Goal: Information Seeking & Learning: Learn about a topic

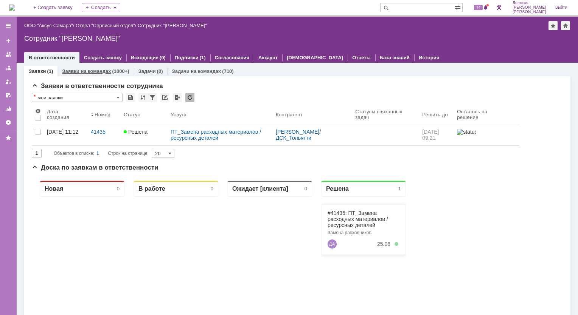
click at [78, 71] on link "Заявки на командах" at bounding box center [86, 71] width 49 height 6
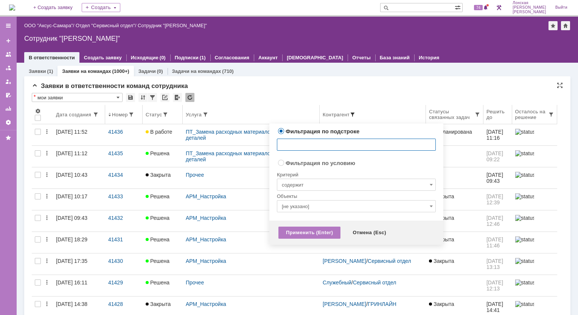
click at [352, 114] on span at bounding box center [352, 115] width 6 height 6
type input "шлюм"
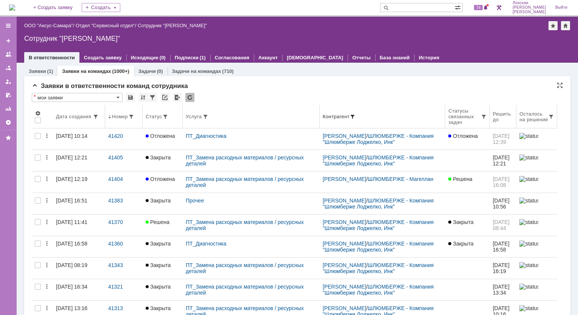
click at [354, 116] on span at bounding box center [352, 117] width 6 height 6
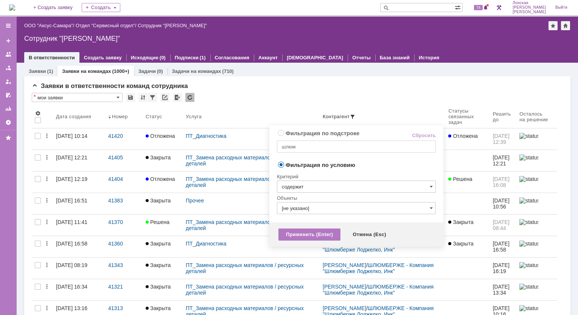
radio input "true"
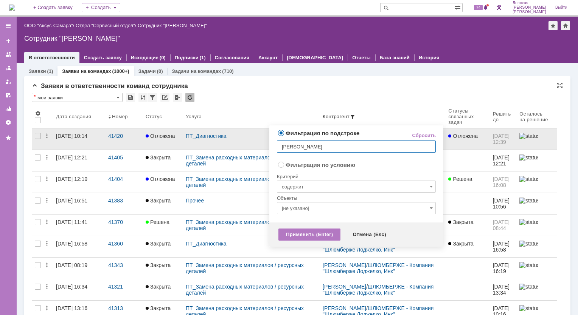
type input "илья юма"
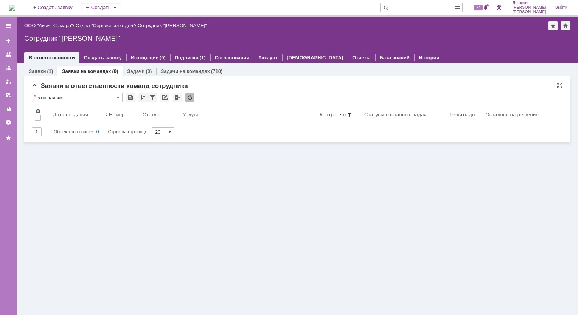
click at [104, 73] on link "Заявки на командах" at bounding box center [86, 71] width 49 height 6
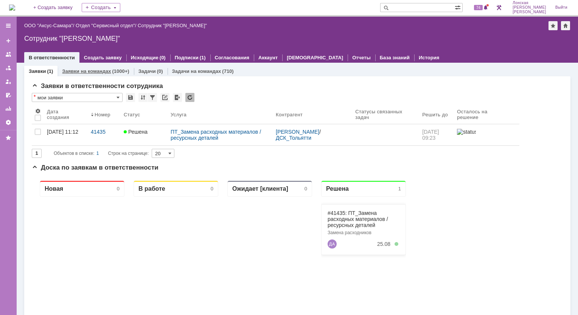
click at [85, 71] on link "Заявки на командах" at bounding box center [86, 71] width 49 height 6
click at [88, 69] on link "Заявки на командах" at bounding box center [86, 71] width 49 height 6
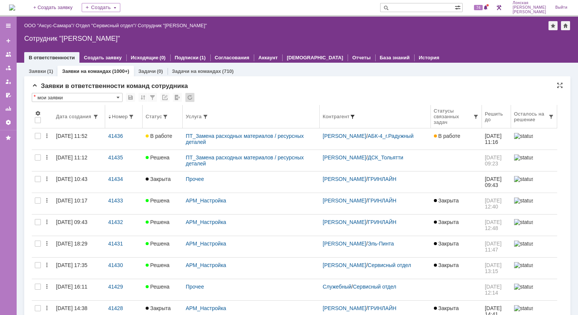
click at [353, 116] on span at bounding box center [352, 117] width 6 height 6
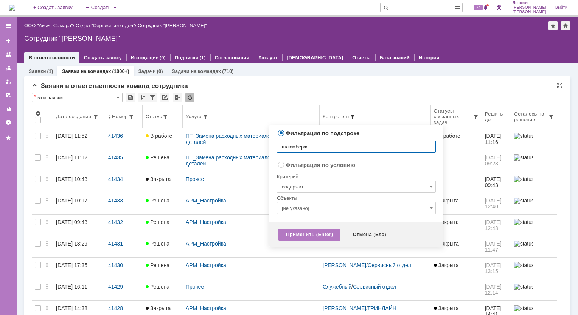
type input "шлюмберже"
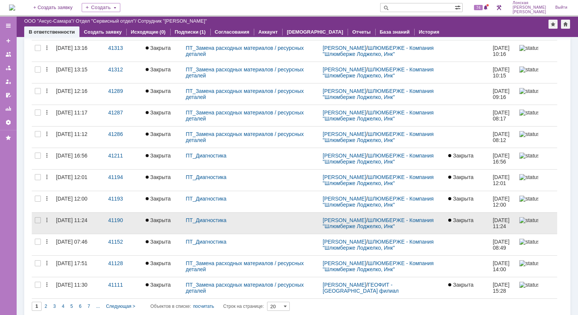
scroll to position [237, 0]
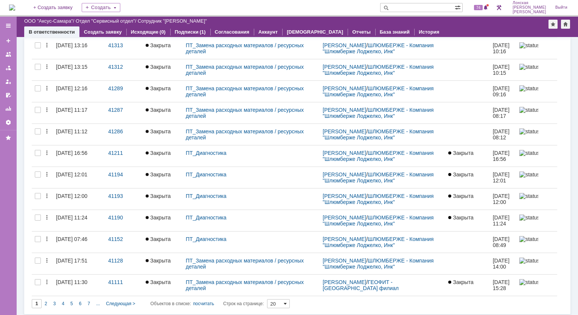
click at [287, 303] on span at bounding box center [285, 304] width 3 height 6
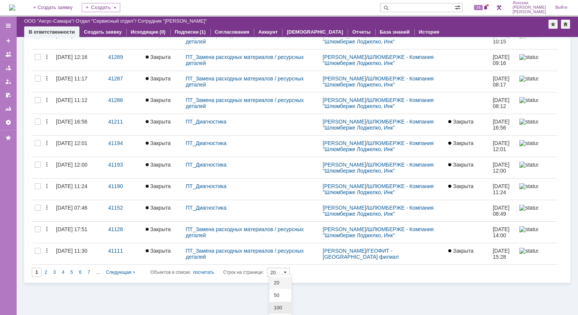
click at [285, 307] on span "100" at bounding box center [280, 308] width 13 height 6
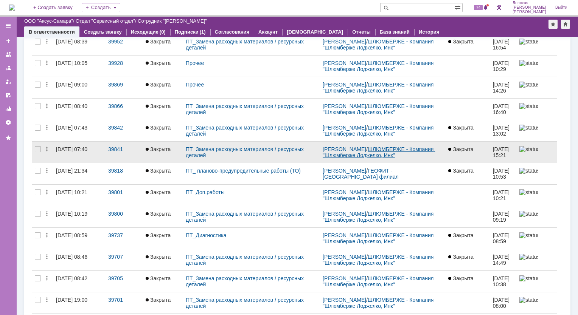
scroll to position [1955, 0]
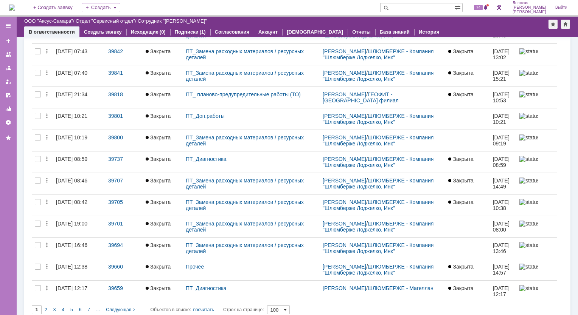
click at [287, 307] on span at bounding box center [285, 310] width 3 height 6
click at [286, 307] on span at bounding box center [285, 310] width 3 height 6
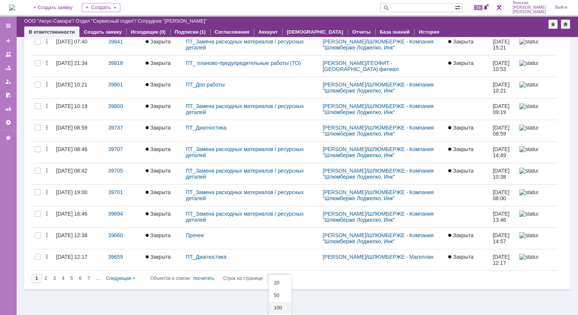
click at [280, 308] on span "100" at bounding box center [280, 308] width 13 height 6
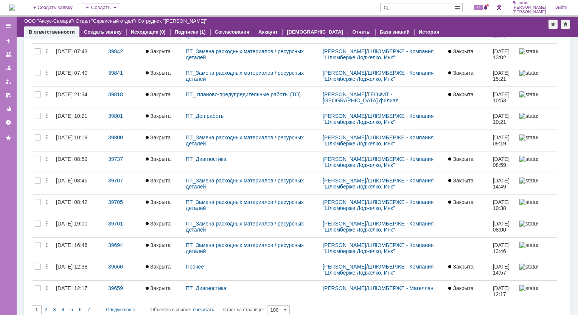
type input "100"
click at [46, 307] on span "2" at bounding box center [46, 309] width 3 height 5
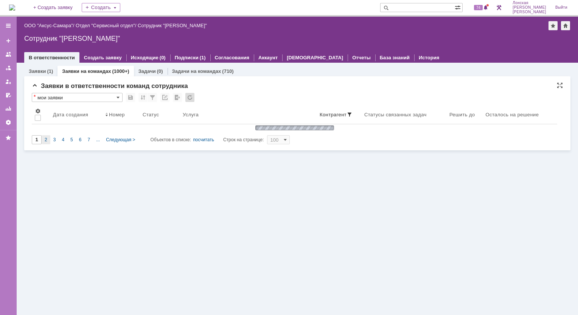
scroll to position [0, 0]
type input "2"
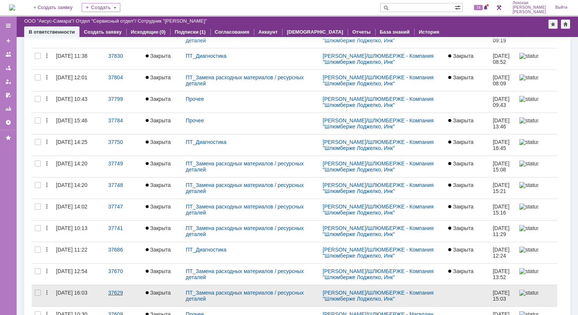
scroll to position [1955, 0]
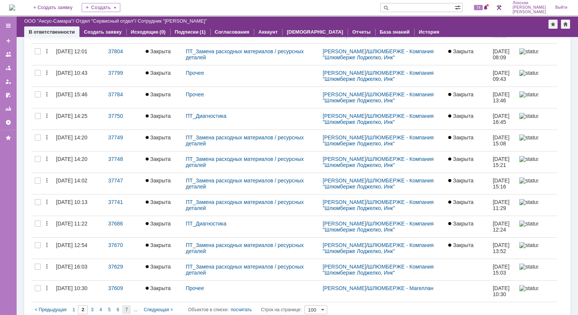
click at [127, 307] on span "7" at bounding box center [126, 309] width 3 height 5
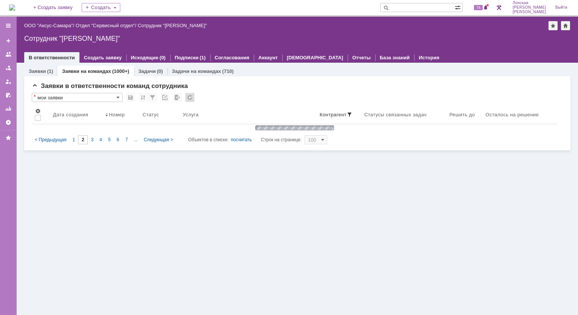
type input "7"
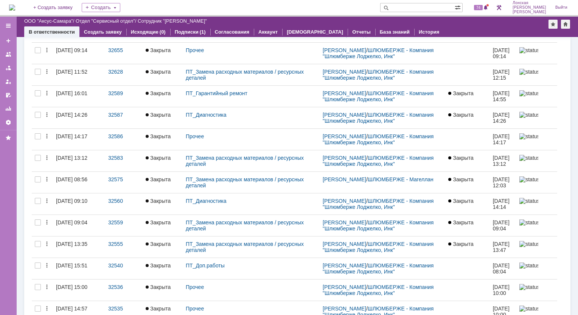
scroll to position [1955, 0]
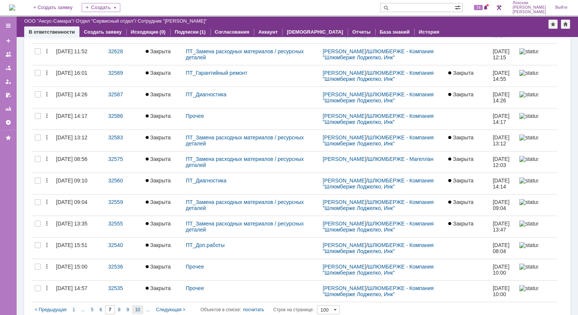
click at [139, 307] on span "10" at bounding box center [137, 309] width 5 height 5
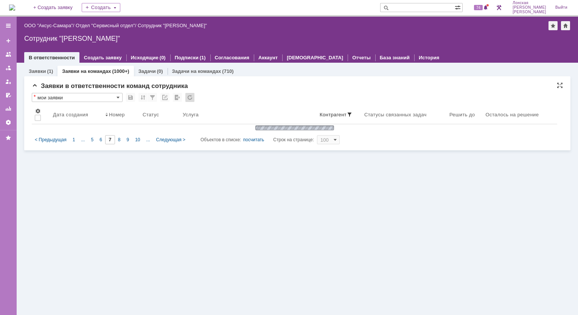
type input "10"
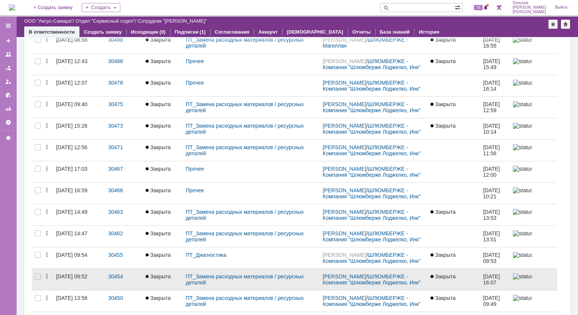
scroll to position [1955, 0]
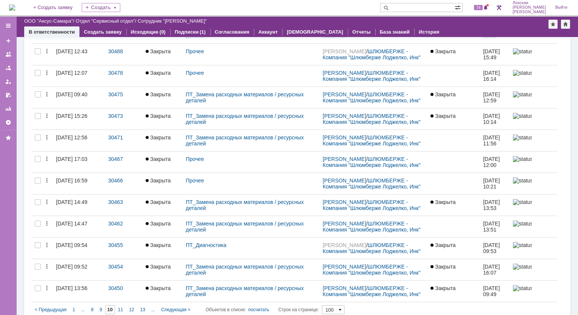
click at [341, 307] on span at bounding box center [339, 310] width 3 height 6
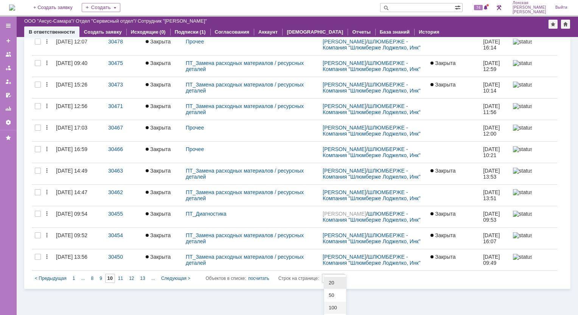
click at [333, 285] on span "20" at bounding box center [335, 283] width 13 height 6
type input "20"
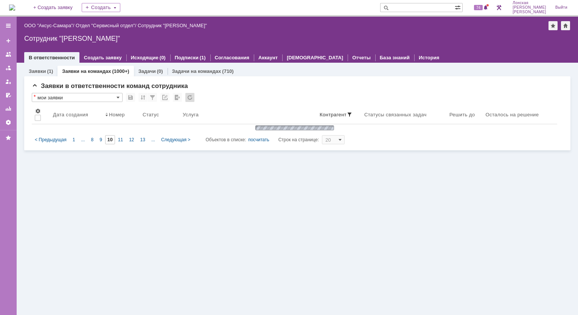
scroll to position [0, 0]
type input "1"
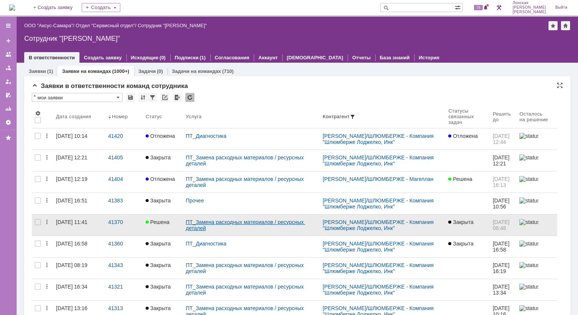
type input "20"
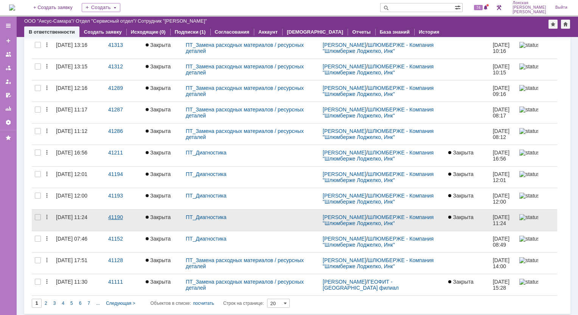
scroll to position [237, 0]
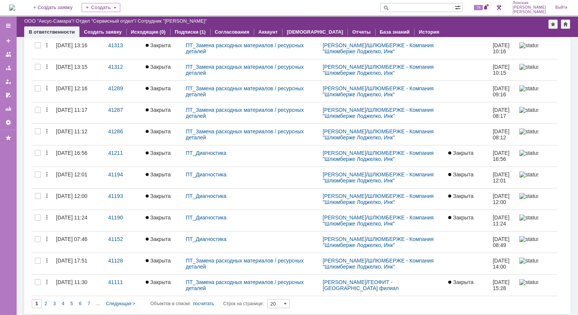
click at [44, 304] on div "2" at bounding box center [46, 303] width 9 height 9
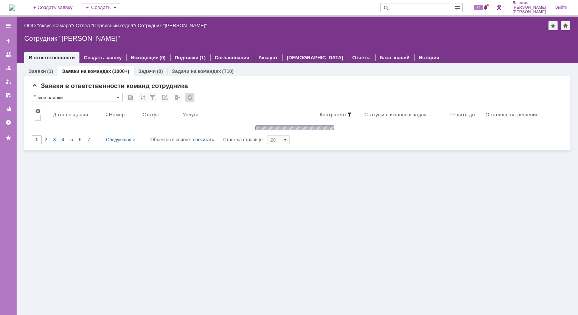
scroll to position [0, 0]
type input "2"
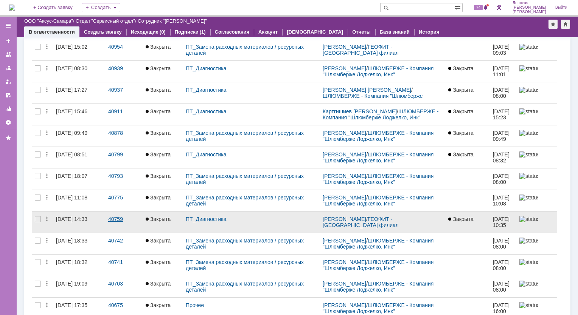
scroll to position [237, 0]
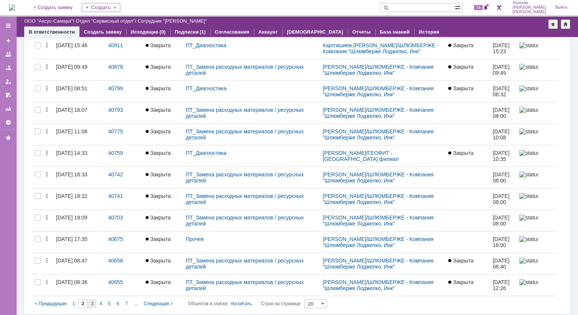
click at [91, 302] on span "3" at bounding box center [92, 303] width 3 height 5
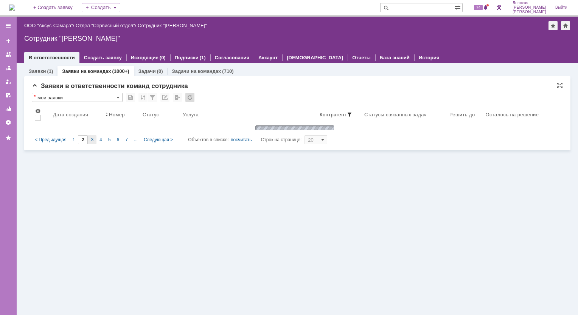
scroll to position [0, 0]
type input "3"
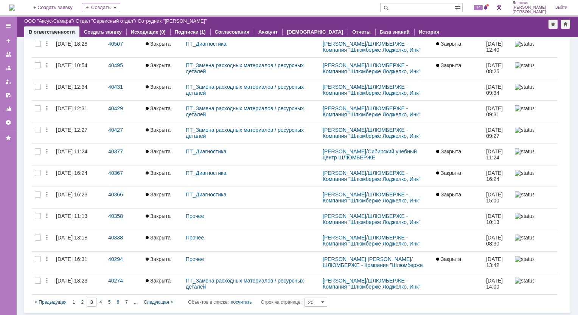
scroll to position [237, 0]
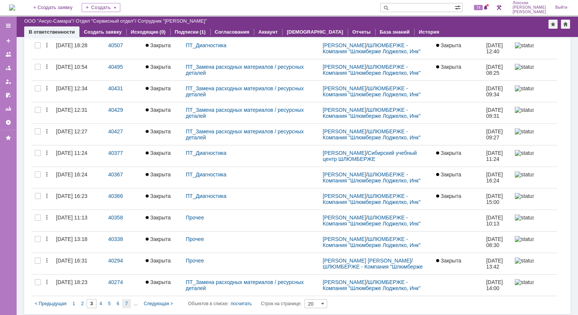
click at [126, 302] on span "7" at bounding box center [126, 303] width 3 height 5
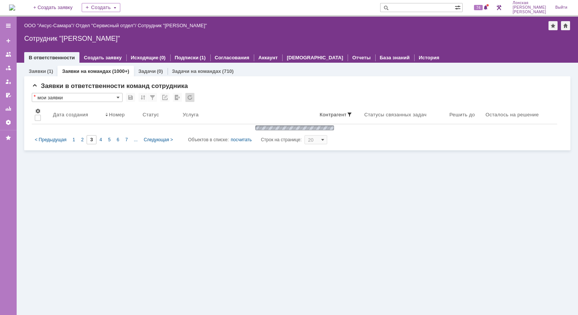
type input "7"
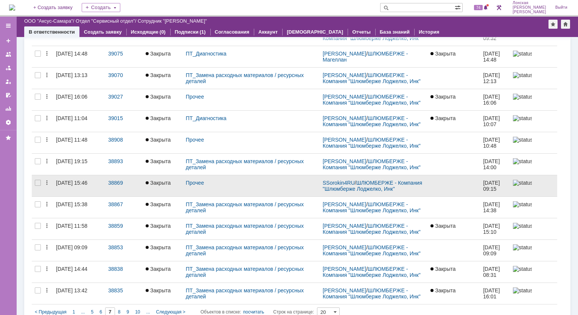
scroll to position [237, 0]
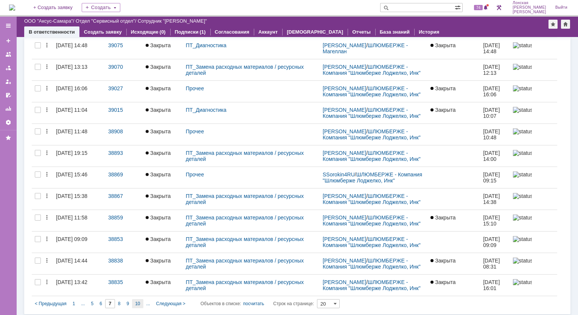
click at [136, 302] on span "10" at bounding box center [137, 303] width 5 height 5
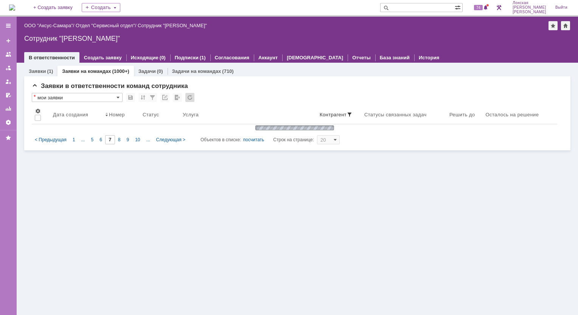
type input "10"
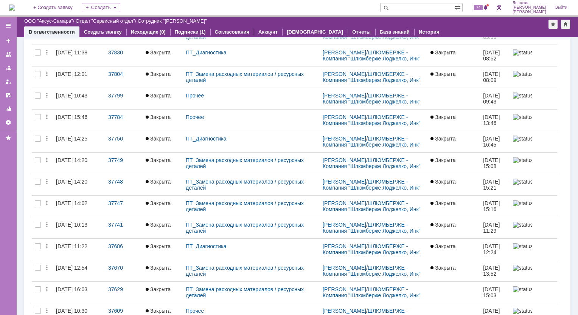
scroll to position [237, 0]
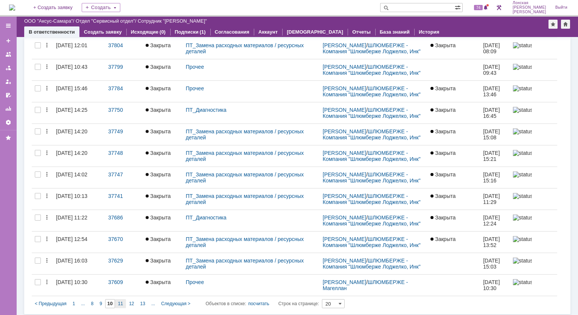
click at [118, 303] on span "11" at bounding box center [120, 303] width 5 height 5
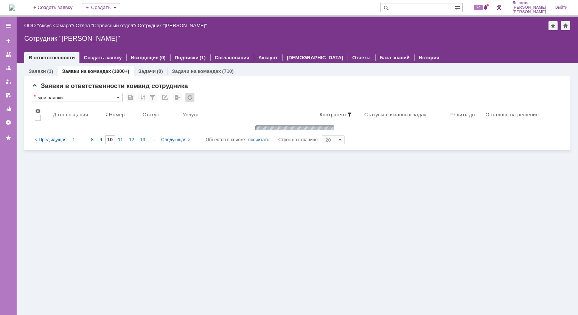
type input "11"
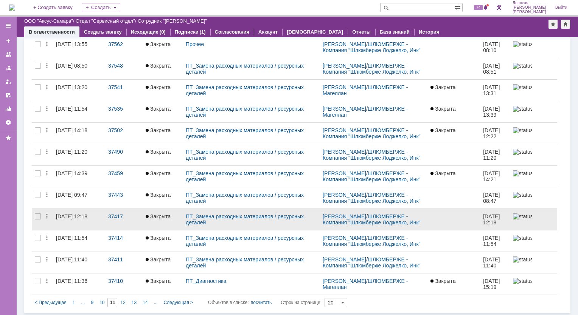
scroll to position [237, 0]
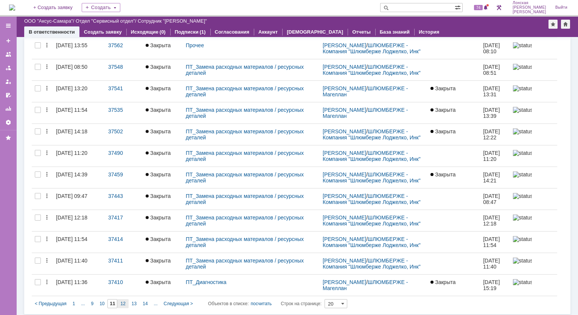
click at [119, 302] on div "12" at bounding box center [122, 303] width 11 height 9
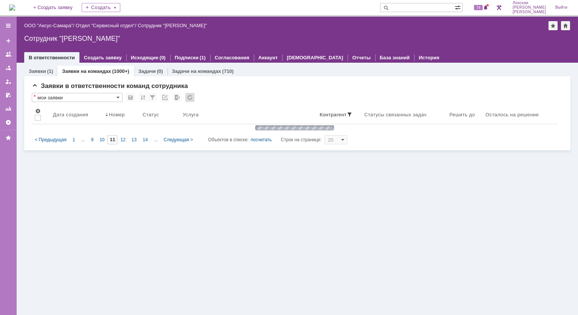
scroll to position [0, 0]
type input "12"
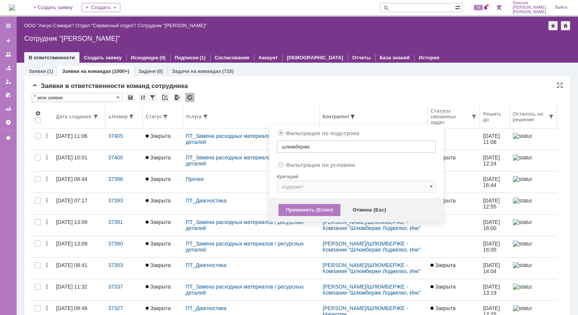
radio input "false"
radio input "true"
click at [352, 117] on span at bounding box center [352, 117] width 6 height 6
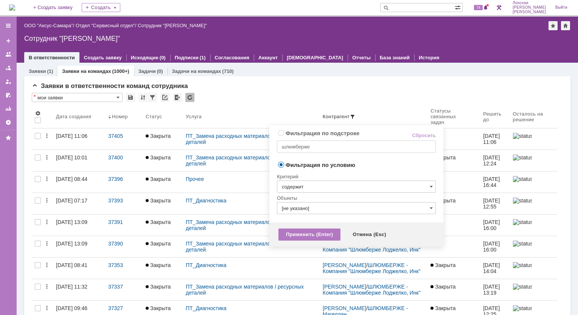
radio input "true"
click at [325, 149] on input "шлюмберже" at bounding box center [356, 147] width 159 height 12
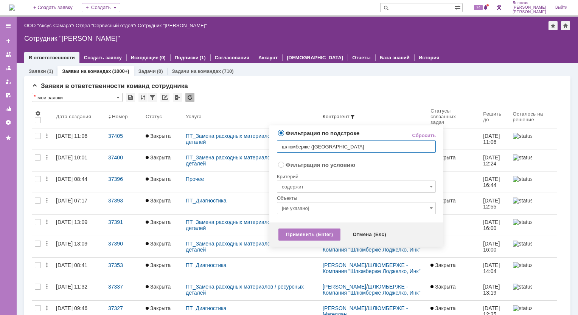
type input "шлюмберже (красноярск)"
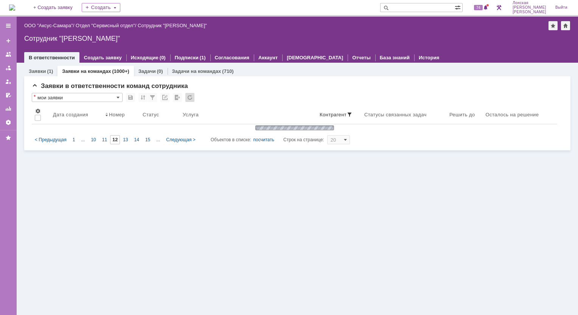
type input "1"
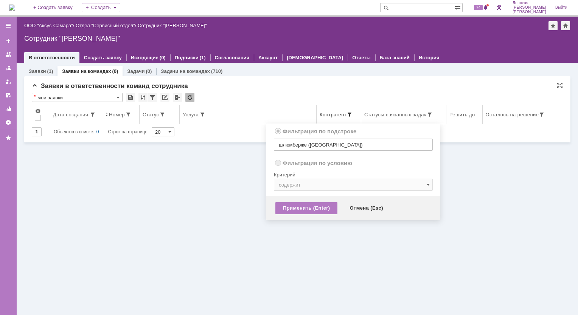
radio input "false"
radio input "true"
click at [352, 113] on span at bounding box center [349, 115] width 6 height 6
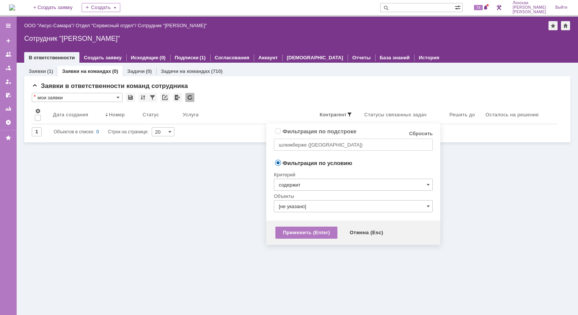
click at [418, 136] on link "Сбросить" at bounding box center [421, 134] width 24 height 6
radio input "true"
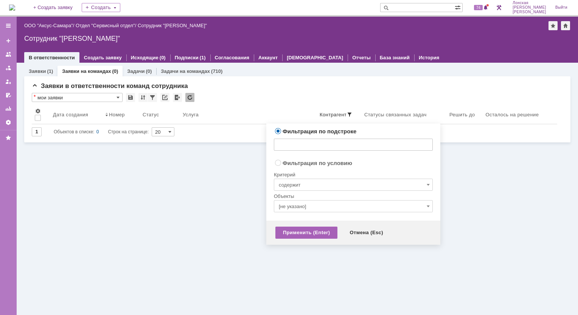
click at [313, 232] on div "Применить (Enter)" at bounding box center [306, 233] width 62 height 12
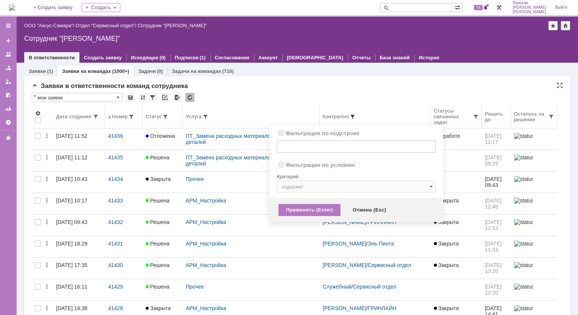
radio input "true"
click at [355, 116] on span at bounding box center [352, 117] width 6 height 6
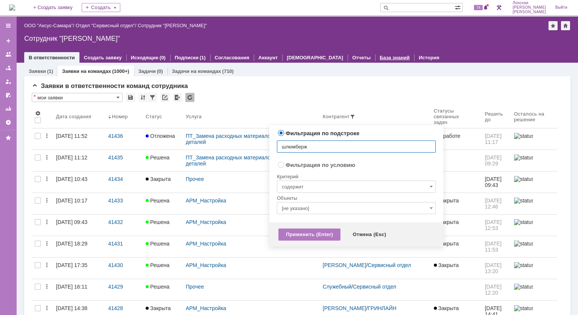
type input "шлюмберже"
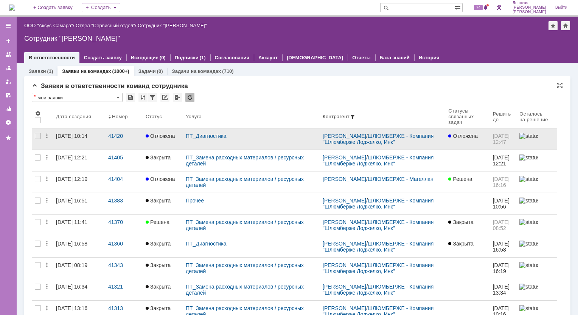
click at [257, 137] on div "ПТ_Диагностика" at bounding box center [251, 136] width 131 height 6
click at [78, 133] on div "[DATE] 10:14" at bounding box center [71, 136] width 31 height 6
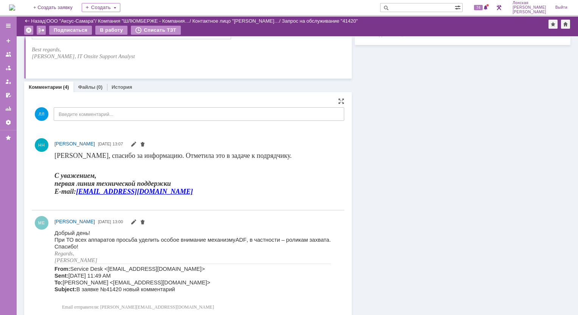
scroll to position [649, 0]
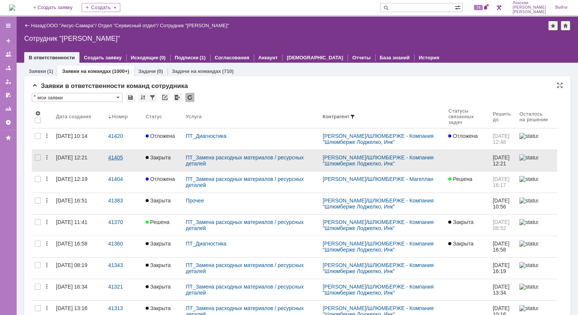
click at [114, 157] on div "41405" at bounding box center [123, 158] width 31 height 6
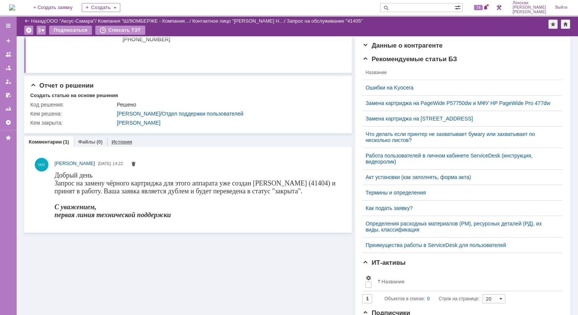
scroll to position [212, 0]
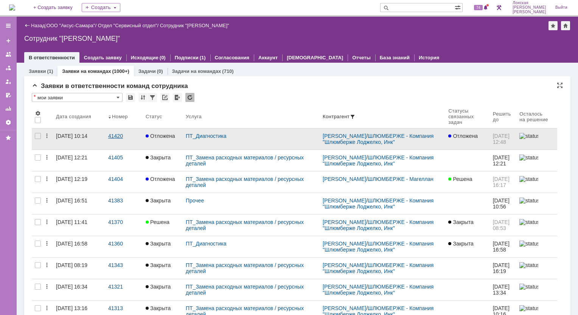
click at [115, 138] on div "41420" at bounding box center [123, 136] width 31 height 6
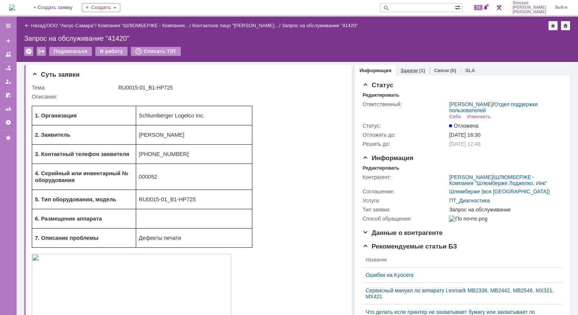
click at [404, 72] on link "Задачи" at bounding box center [408, 71] width 17 height 6
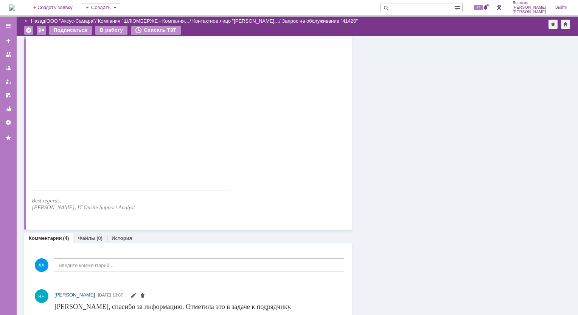
scroll to position [491, 0]
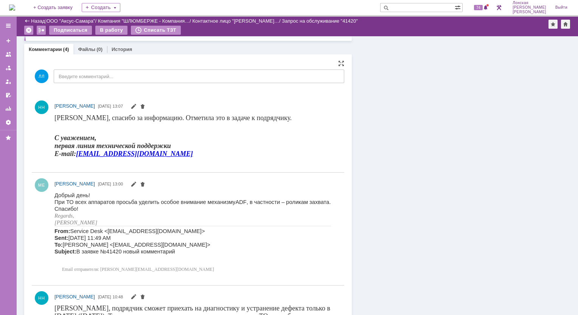
scroll to position [265, 0]
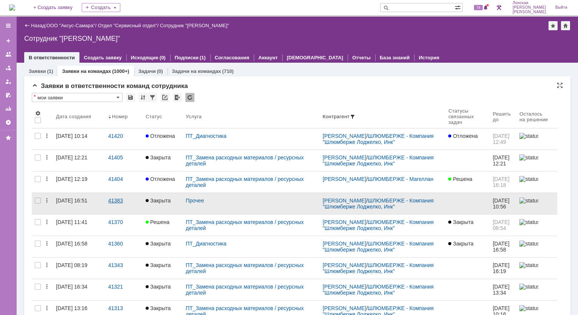
click at [116, 203] on div "41383" at bounding box center [123, 201] width 31 height 6
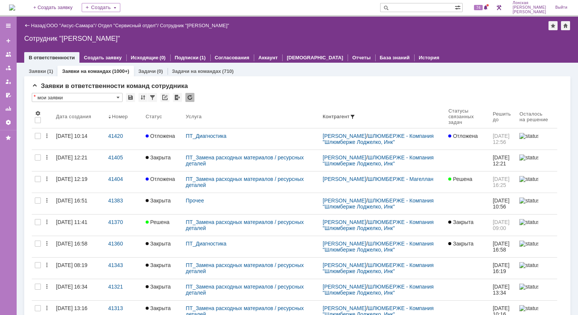
click at [79, 74] on div "Заявки на командах (1000+)" at bounding box center [95, 71] width 76 height 11
drag, startPoint x: 352, startPoint y: 115, endPoint x: 355, endPoint y: 116, distance: 4.1
click at [352, 115] on span at bounding box center [352, 117] width 6 height 6
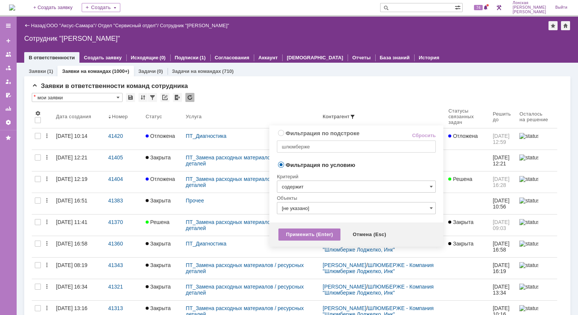
drag, startPoint x: 320, startPoint y: 234, endPoint x: 314, endPoint y: 232, distance: 5.9
click at [319, 234] on div "Применить (Enter)" at bounding box center [309, 235] width 62 height 12
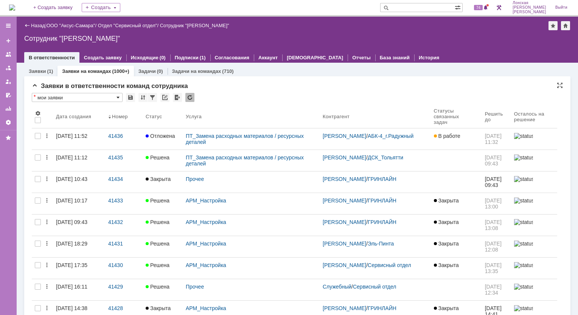
click at [118, 98] on span at bounding box center [117, 98] width 3 height 6
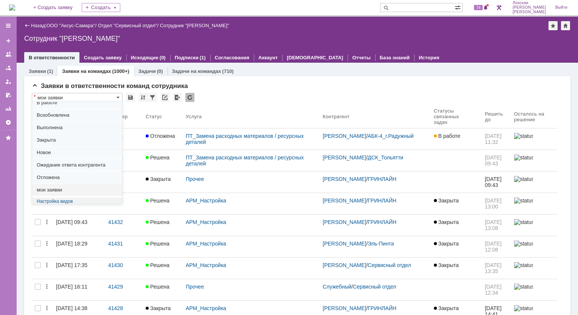
click at [64, 192] on span "мои заявки" at bounding box center [77, 190] width 81 height 6
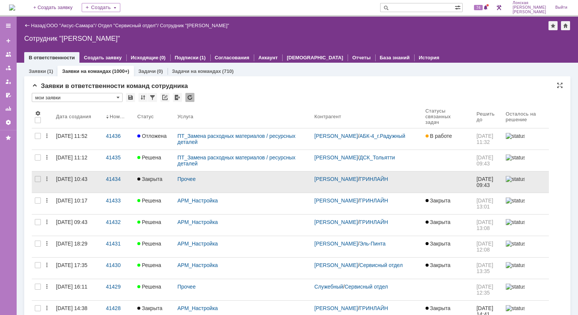
type input "мои заявки"
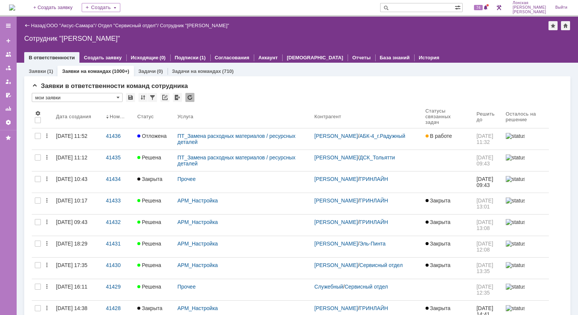
click at [15, 8] on img at bounding box center [12, 8] width 6 height 6
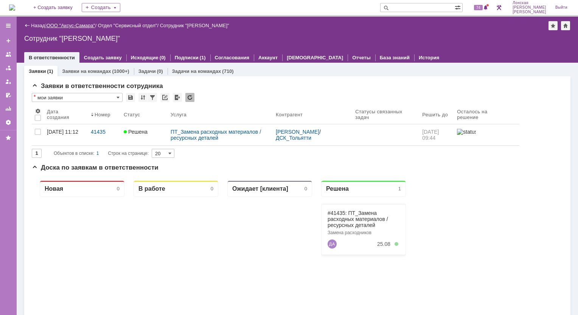
click at [69, 27] on link "ООО "Аксус-Самара"" at bounding box center [71, 26] width 49 height 6
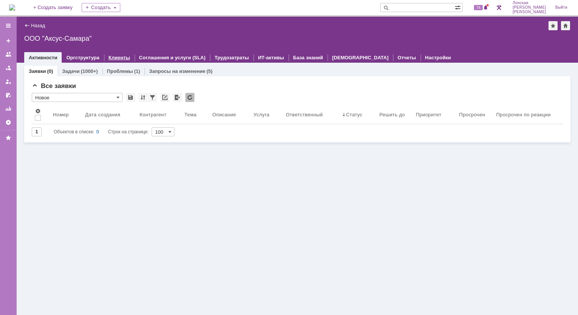
click at [111, 55] on link "Клиенты" at bounding box center [120, 58] width 22 height 6
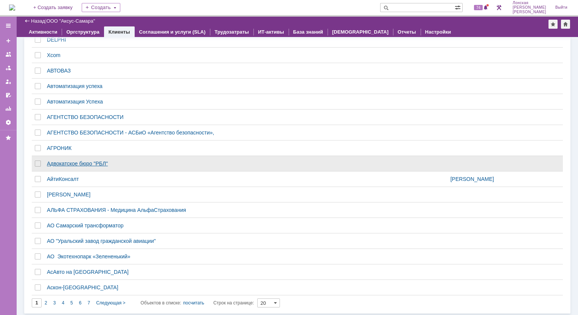
scroll to position [113, 0]
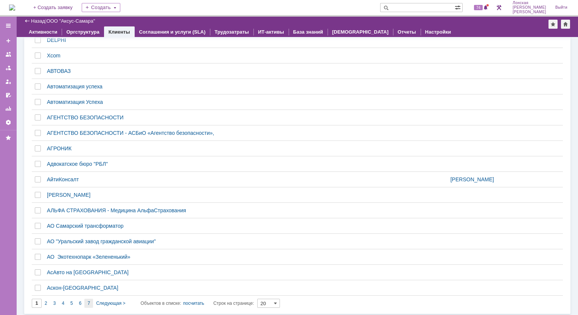
click at [87, 302] on span "7" at bounding box center [88, 303] width 3 height 5
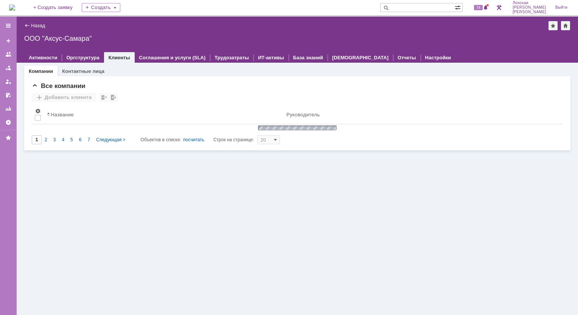
type input "7"
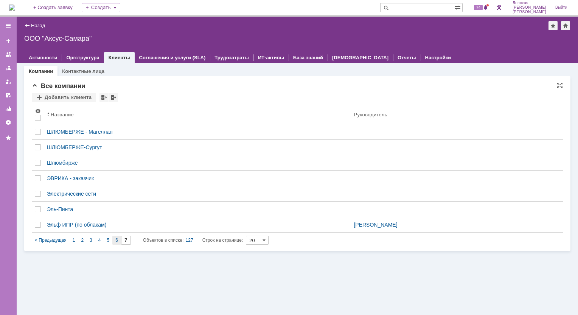
click at [118, 240] on span "6" at bounding box center [116, 240] width 3 height 5
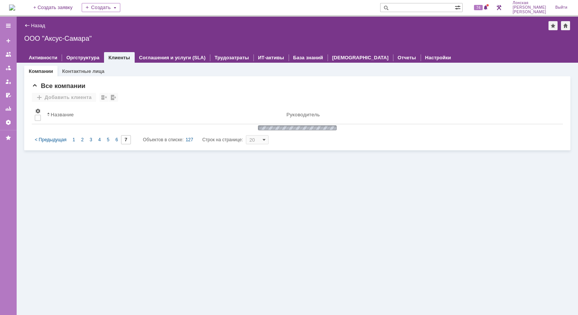
type input "6"
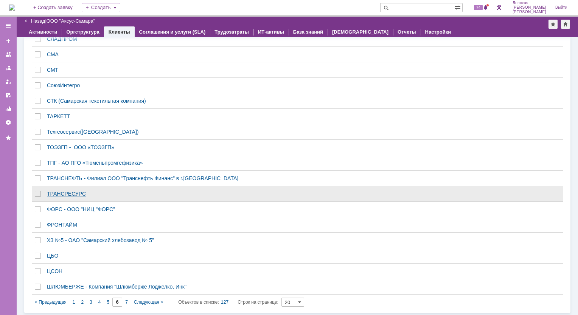
scroll to position [113, 0]
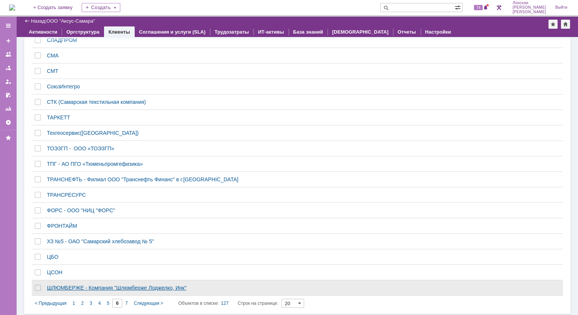
click at [67, 285] on div "ШЛЮМБЕРЖЕ - Компания "Шлюмберже Лоджелко, Инк"" at bounding box center [254, 288] width 415 height 6
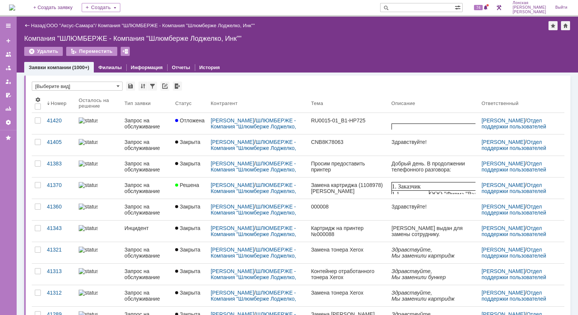
click at [419, 8] on input "text" at bounding box center [417, 7] width 74 height 9
type input "41435"
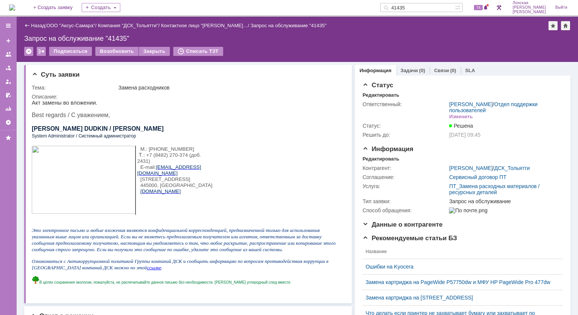
drag, startPoint x: 424, startPoint y: 7, endPoint x: 400, endPoint y: 7, distance: 24.2
click at [400, 7] on div "41435" at bounding box center [417, 7] width 74 height 9
click at [69, 25] on link "ООО "Аксус-Самара"" at bounding box center [71, 26] width 49 height 6
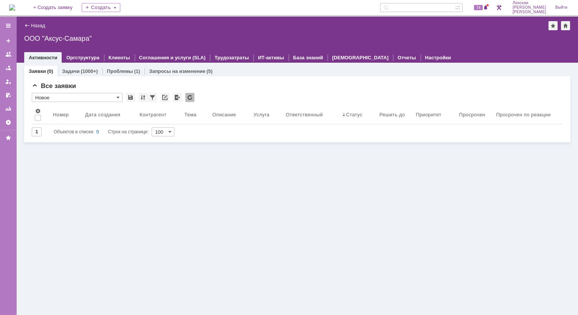
click at [50, 38] on div "ООО "Аксус-Самара"" at bounding box center [297, 39] width 546 height 8
click at [83, 58] on link "Оргструктура" at bounding box center [82, 58] width 33 height 6
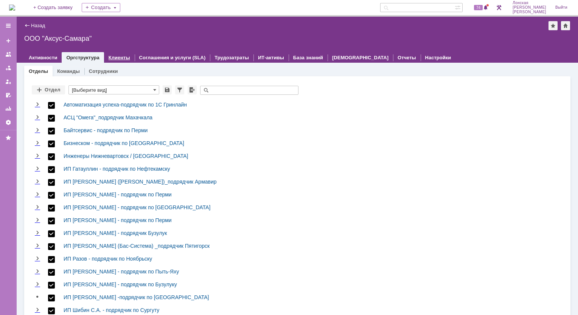
click at [123, 61] on div "Клиенты" at bounding box center [119, 57] width 31 height 11
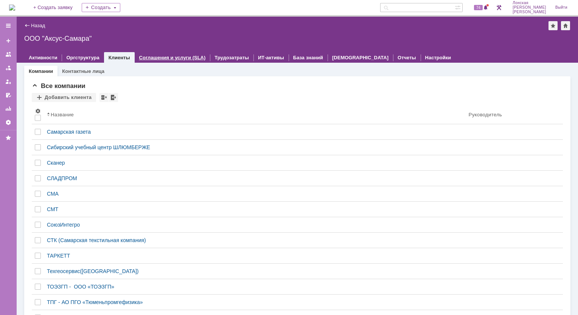
click at [162, 61] on div "Соглашения и услуги (SLA)" at bounding box center [173, 57] width 76 height 11
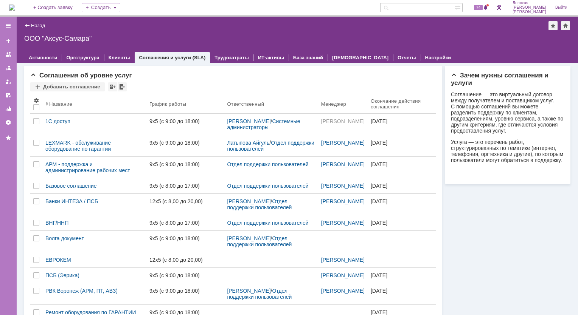
click at [258, 56] on link "ИТ-активы" at bounding box center [271, 58] width 26 height 6
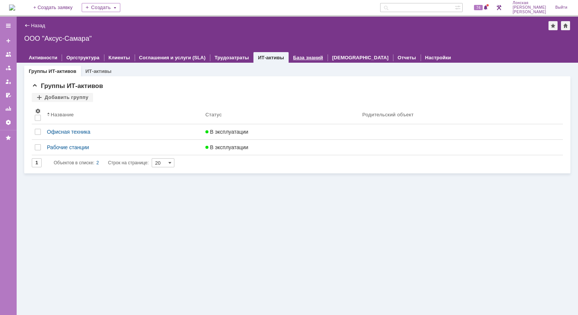
drag, startPoint x: 293, startPoint y: 57, endPoint x: 302, endPoint y: 57, distance: 9.1
click at [293, 57] on link "База знаний" at bounding box center [308, 58] width 30 height 6
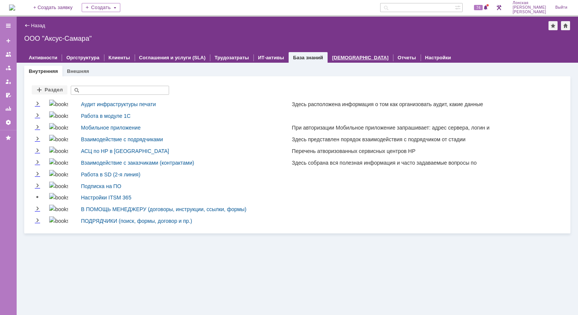
drag, startPoint x: 325, startPoint y: 58, endPoint x: 334, endPoint y: 58, distance: 9.1
click at [332, 58] on link "[DEMOGRAPHIC_DATA]" at bounding box center [360, 58] width 56 height 6
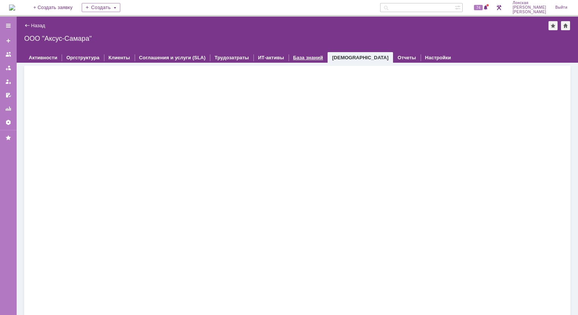
click at [291, 61] on div "База знаний" at bounding box center [307, 57] width 39 height 11
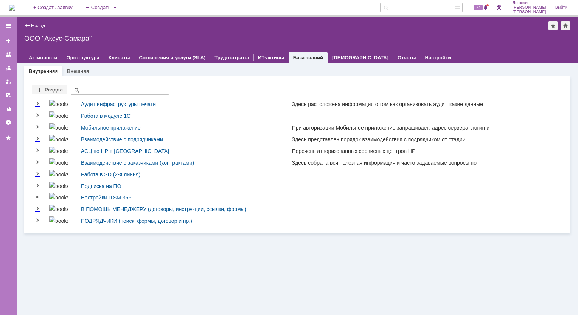
click at [336, 59] on link "[DEMOGRAPHIC_DATA]" at bounding box center [360, 58] width 56 height 6
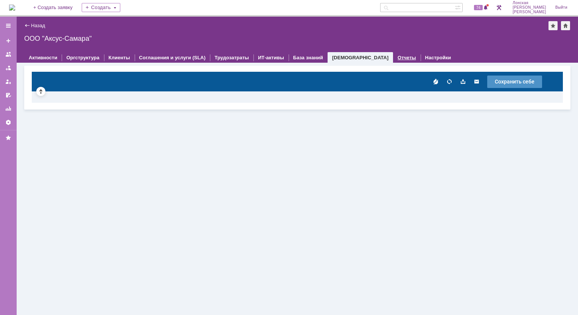
click at [397, 57] on link "Отчеты" at bounding box center [406, 58] width 19 height 6
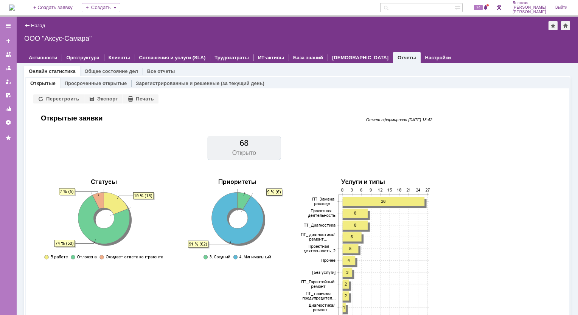
click at [420, 60] on div "Настройки" at bounding box center [437, 57] width 35 height 11
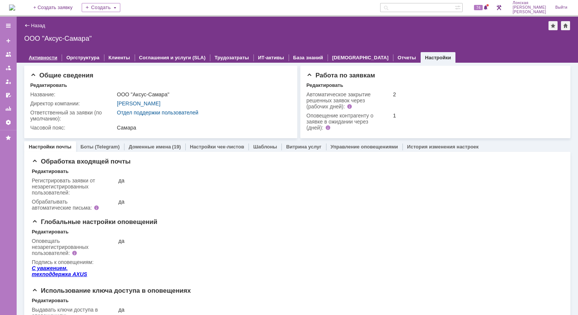
click at [48, 57] on link "Активности" at bounding box center [43, 58] width 28 height 6
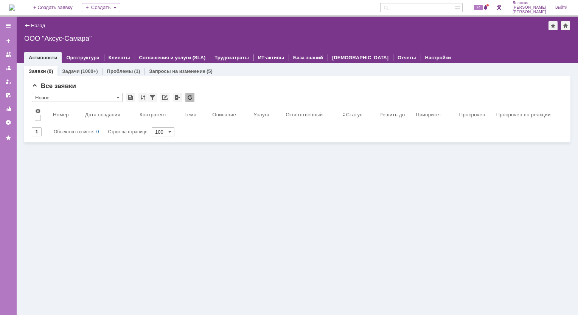
click at [74, 58] on link "Оргструктура" at bounding box center [82, 58] width 33 height 6
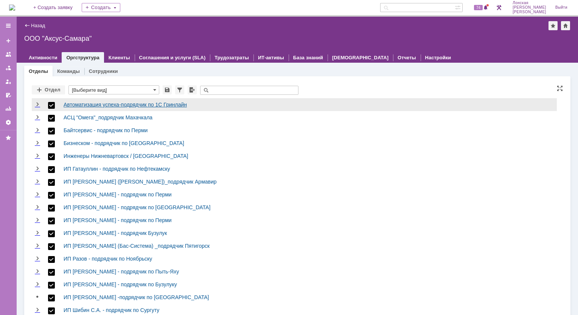
click at [123, 105] on link "Автоматизация успеха-подрядчик по 1С Гринлайн" at bounding box center [125, 105] width 123 height 6
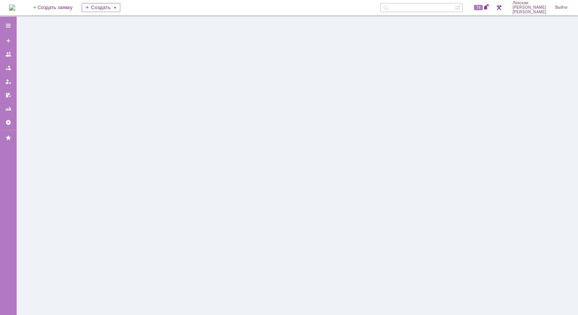
click at [123, 105] on div at bounding box center [297, 166] width 561 height 299
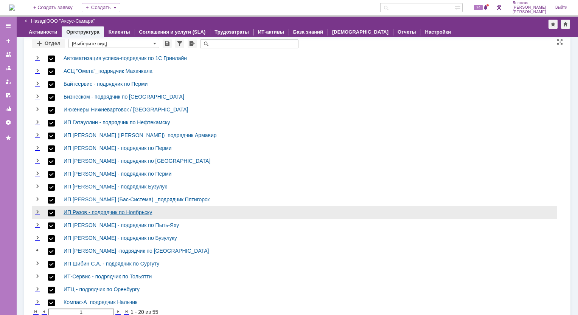
scroll to position [20, 0]
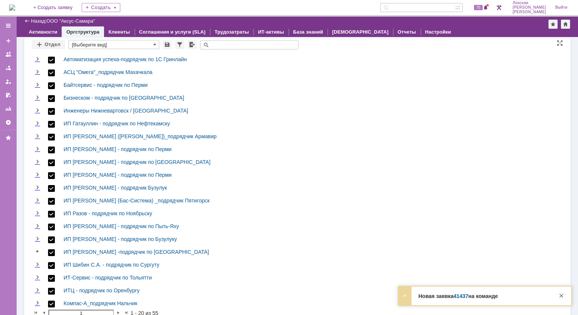
click at [155, 45] on input "[Выберите вид]" at bounding box center [113, 44] width 91 height 9
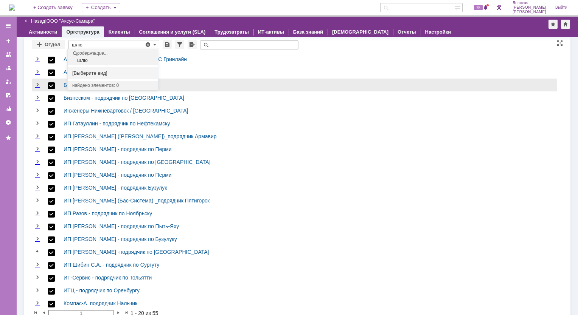
type input "шлю"
click at [264, 81] on div "Байтсервис - подрядчик по Перми" at bounding box center [309, 85] width 490 height 9
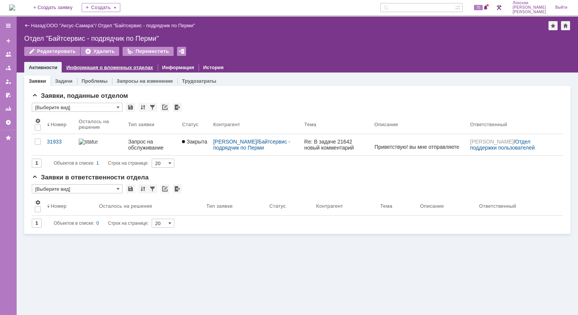
click at [88, 67] on link "Информация о вложенных отделах" at bounding box center [109, 68] width 87 height 6
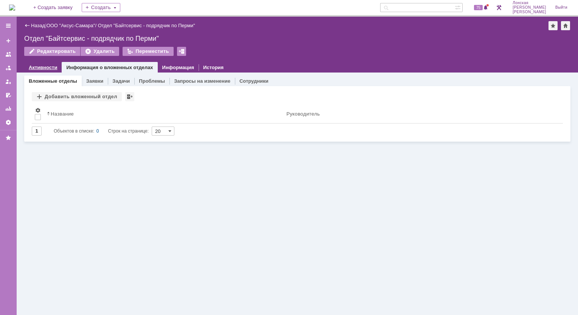
click at [39, 66] on link "Активности" at bounding box center [43, 68] width 28 height 6
click at [76, 25] on link "ООО "Аксус-Самара"" at bounding box center [71, 26] width 49 height 6
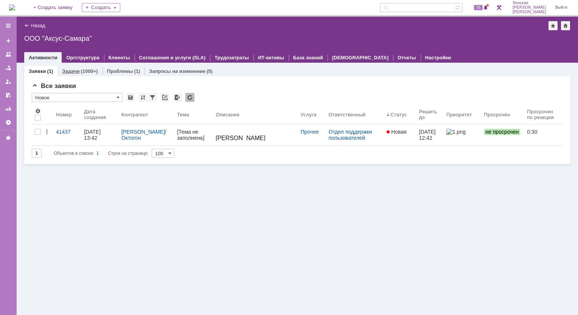
click at [82, 70] on div "(1000+)" at bounding box center [89, 71] width 17 height 6
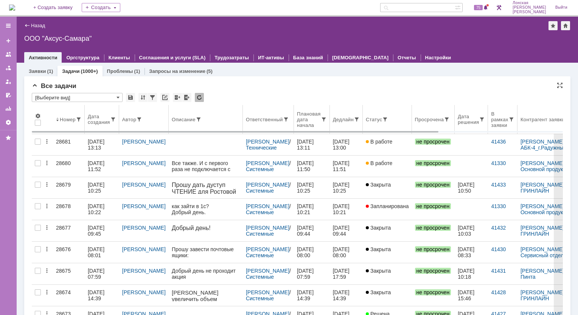
click at [549, 117] on div "Контрагент заявки" at bounding box center [542, 120] width 45 height 6
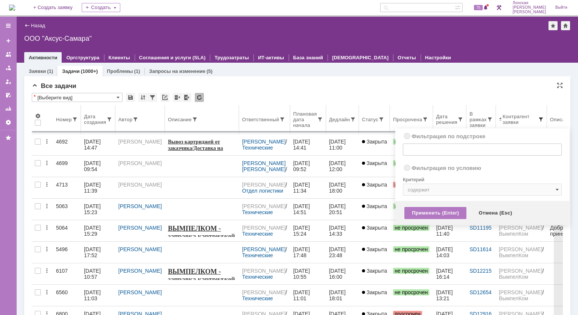
click at [538, 119] on span at bounding box center [541, 119] width 6 height 6
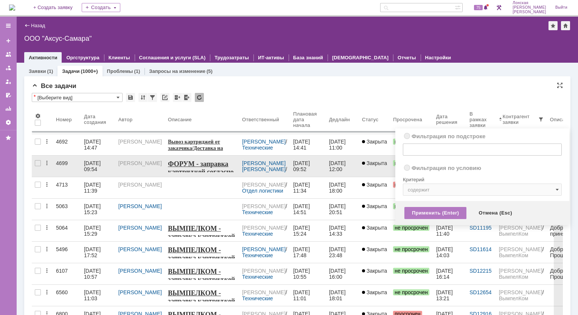
radio input "true"
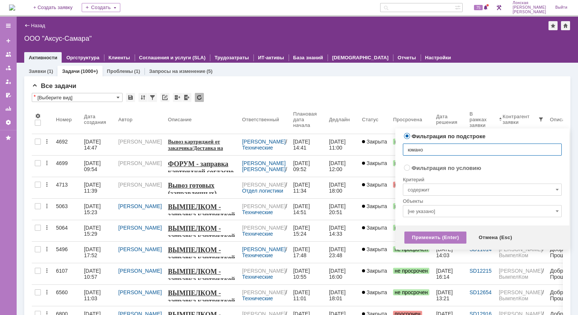
type input "юманов"
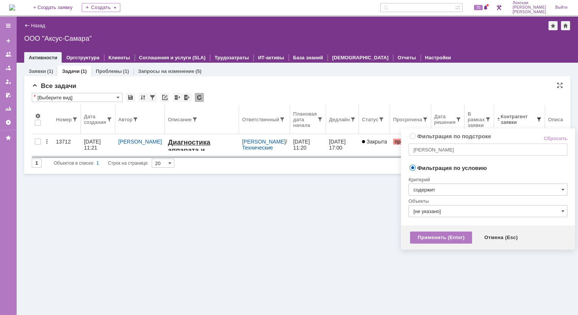
click at [536, 119] on span at bounding box center [539, 119] width 6 height 6
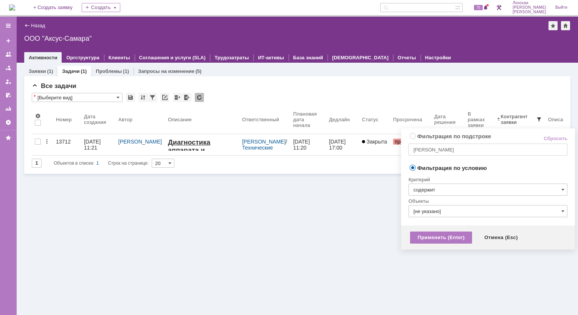
radio input "true"
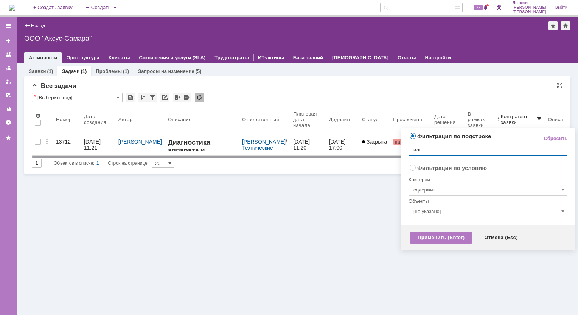
type input "илья"
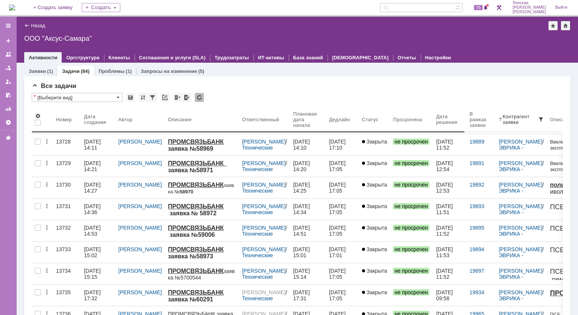
drag, startPoint x: 437, startPoint y: 132, endPoint x: 310, endPoint y: 140, distance: 126.9
click at [310, 140] on body "Идет загрузка, пожалуйста, подождите. На домашнюю + Создать заявку Создать 75 Л…" at bounding box center [289, 157] width 578 height 315
click at [74, 58] on link "Оргструктура" at bounding box center [82, 58] width 33 height 6
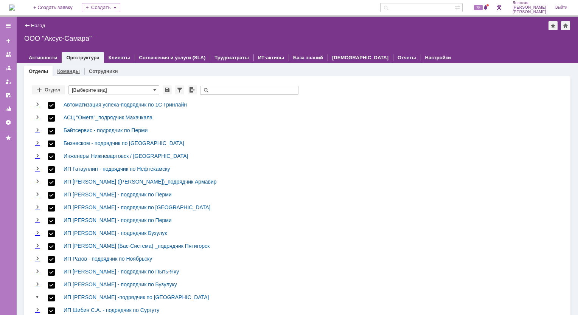
click at [70, 71] on link "Команды" at bounding box center [68, 71] width 23 height 6
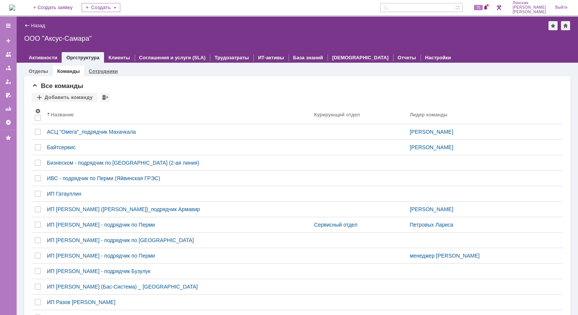
click at [89, 71] on link "Сотрудники" at bounding box center [103, 71] width 29 height 6
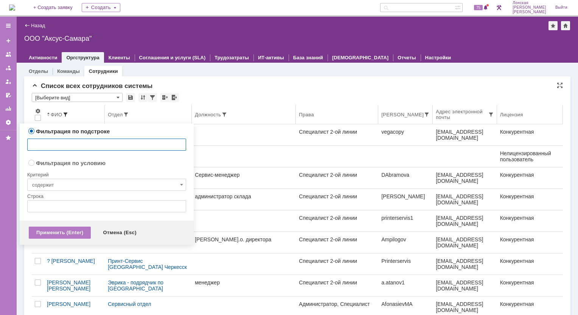
click at [64, 114] on span at bounding box center [65, 115] width 6 height 6
type input "илья"
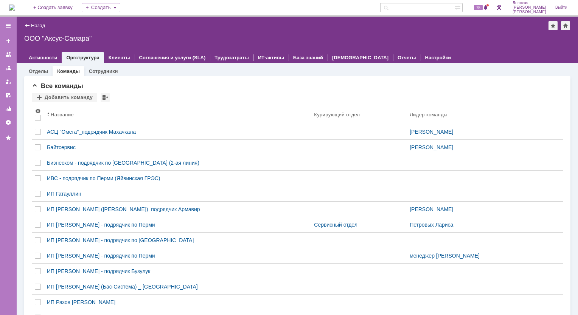
click at [32, 54] on div "Активности" at bounding box center [42, 57] width 37 height 11
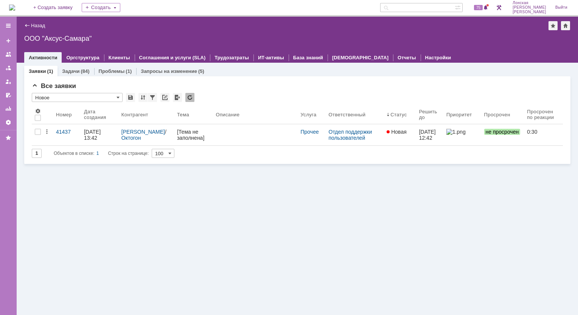
click at [48, 35] on div "ООО "Аксус-Самара"" at bounding box center [297, 39] width 546 height 8
click at [68, 41] on div "ООО "Аксус-Самара"" at bounding box center [297, 39] width 546 height 8
click at [14, 5] on img at bounding box center [12, 8] width 6 height 6
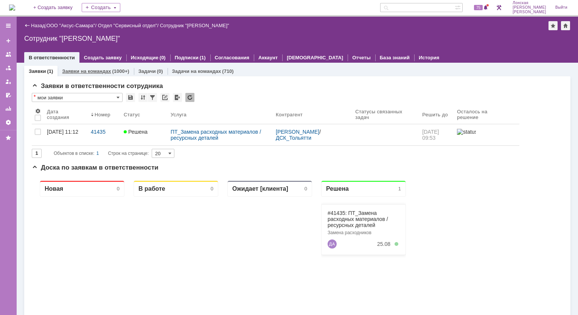
click at [91, 70] on link "Заявки на командах" at bounding box center [86, 71] width 49 height 6
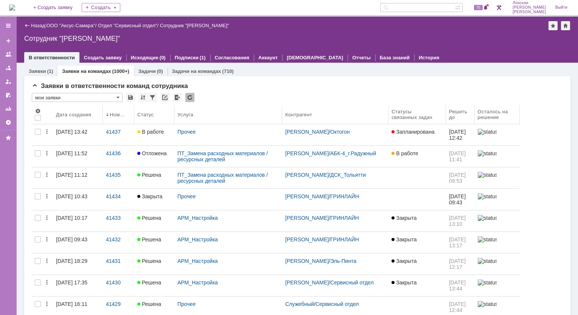
drag, startPoint x: 310, startPoint y: 114, endPoint x: 282, endPoint y: 115, distance: 28.4
click at [282, 115] on body "Идет загрузка, пожалуйста, подождите. На домашнюю + Создать заявку Создать 75 Л…" at bounding box center [289, 157] width 578 height 315
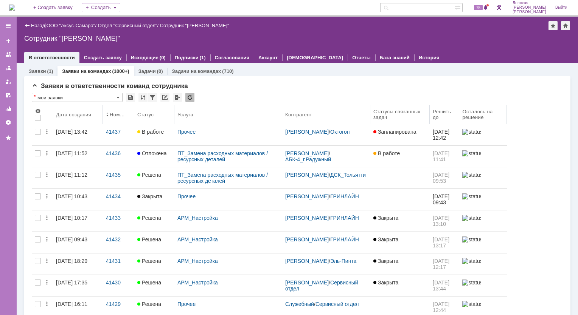
drag, startPoint x: 381, startPoint y: 116, endPoint x: 370, endPoint y: 122, distance: 12.9
click at [370, 122] on body "Идет загрузка, пожалуйста, подождите. На домашнюю + Создать заявку Создать 75 Л…" at bounding box center [289, 157] width 578 height 315
drag, startPoint x: 505, startPoint y: 110, endPoint x: 553, endPoint y: 111, distance: 48.4
click at [553, 111] on body "Идет загрузка, пожалуйста, подождите. На домашнюю + Создать заявку Создать 75 Л…" at bounding box center [289, 157] width 578 height 315
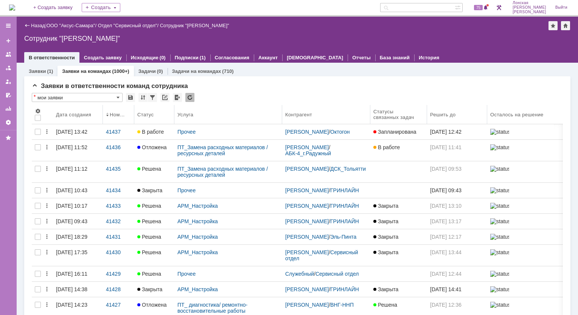
drag, startPoint x: 463, startPoint y: 119, endPoint x: 487, endPoint y: 117, distance: 24.2
click at [487, 117] on body "Идет загрузка, пожалуйста, подождите. На домашнюю + Создать заявку Создать 75 Л…" at bounding box center [289, 157] width 578 height 315
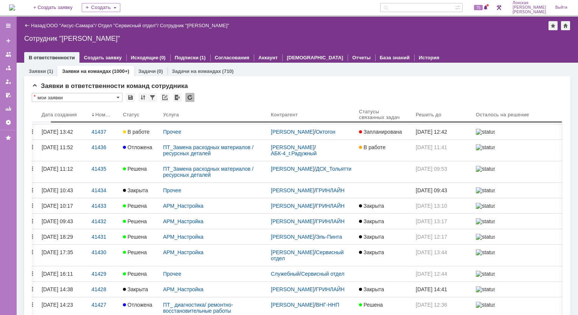
scroll to position [0, 20]
drag, startPoint x: 534, startPoint y: 122, endPoint x: 563, endPoint y: 120, distance: 28.8
click at [563, 120] on body "Идет загрузка, пожалуйста, подождите. На домашнюю + Создать заявку Создать 75 Л…" at bounding box center [289, 157] width 578 height 315
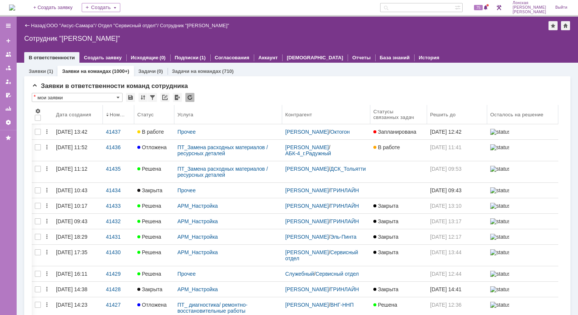
scroll to position [0, 0]
drag, startPoint x: 556, startPoint y: 111, endPoint x: 532, endPoint y: 118, distance: 24.3
click at [532, 118] on body "Идет загрузка, пожалуйста, подождите. На домашнюю + Создать заявку Создать 75 Л…" at bounding box center [289, 157] width 578 height 315
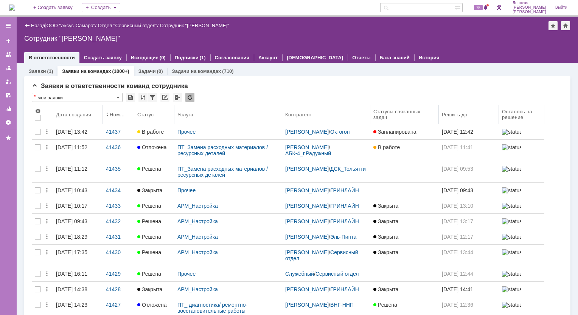
drag, startPoint x: 426, startPoint y: 114, endPoint x: 439, endPoint y: 111, distance: 13.2
click at [439, 111] on body "Идет загрузка, пожалуйста, подождите. На домашнюю + Создать заявку Создать 75 Л…" at bounding box center [289, 157] width 578 height 315
click at [440, 111] on th "Решить до" at bounding box center [469, 114] width 60 height 19
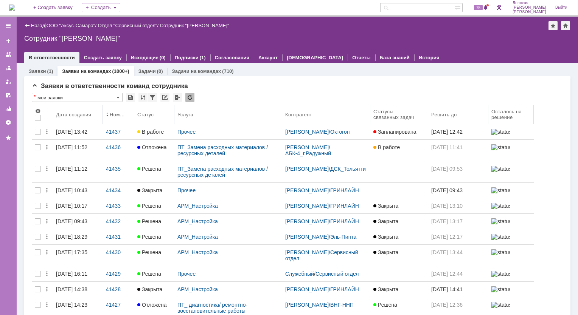
drag, startPoint x: 438, startPoint y: 110, endPoint x: 428, endPoint y: 110, distance: 10.2
click at [428, 110] on body "Идет загрузка, пожалуйста, подождите. На домашнюю + Создать заявку Создать 75 Л…" at bounding box center [289, 157] width 578 height 315
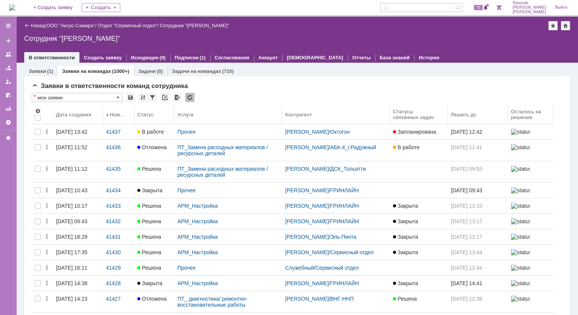
drag, startPoint x: 369, startPoint y: 116, endPoint x: 390, endPoint y: 113, distance: 21.0
click at [390, 113] on body "Идет загрузка, пожалуйста, подождите. На домашнюю + Создать заявку Создать 75 Л…" at bounding box center [289, 157] width 578 height 315
click at [134, 112] on th "Статус" at bounding box center [154, 114] width 40 height 19
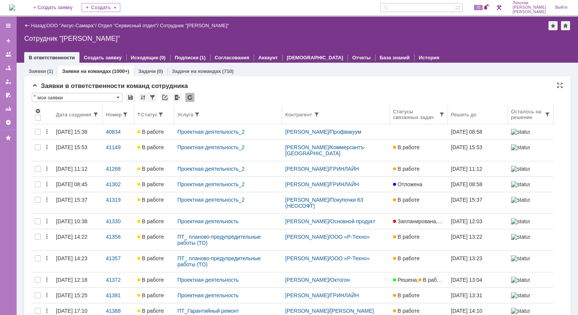
click at [133, 116] on body "Идет загрузка, пожалуйста, подождите. На домашнюю + Создать заявку Создать 75 Л…" at bounding box center [289, 157] width 578 height 315
click at [94, 72] on link "Заявки на командах" at bounding box center [86, 71] width 49 height 6
click at [38, 67] on div "Заявки (1)" at bounding box center [40, 71] width 33 height 11
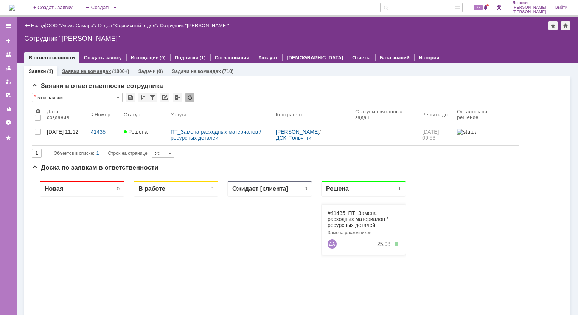
click at [88, 68] on link "Заявки на командах" at bounding box center [86, 71] width 49 height 6
type input "[PERSON_NAME]"
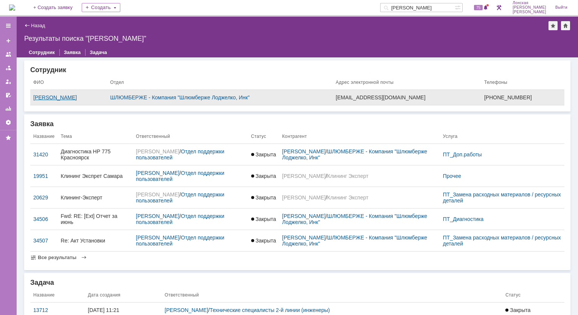
click at [47, 96] on div "Юманов Илья" at bounding box center [68, 98] width 71 height 6
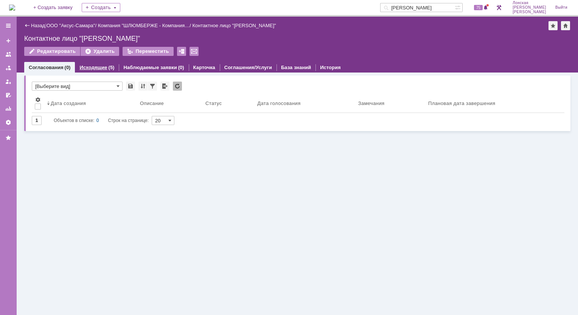
click at [109, 67] on div "(5)" at bounding box center [112, 68] width 6 height 6
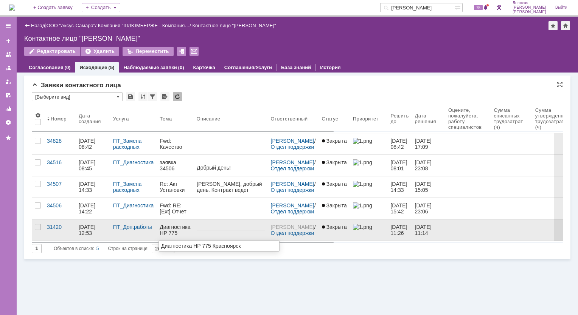
click at [177, 225] on div "Диагностика НР 775 Красноярск" at bounding box center [175, 230] width 31 height 12
click at [145, 228] on link "ПТ_Доп.работы" at bounding box center [132, 227] width 39 height 6
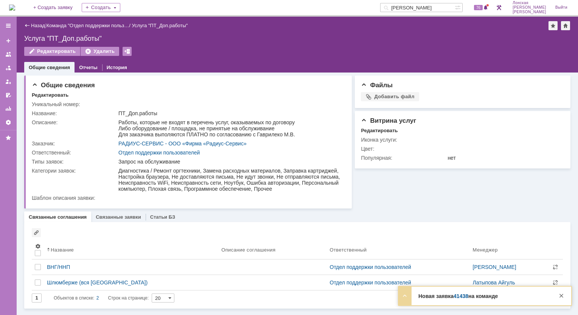
click at [450, 298] on strong "Новая заявка 41438 на команде" at bounding box center [457, 296] width 79 height 6
click at [405, 297] on div at bounding box center [404, 295] width 9 height 9
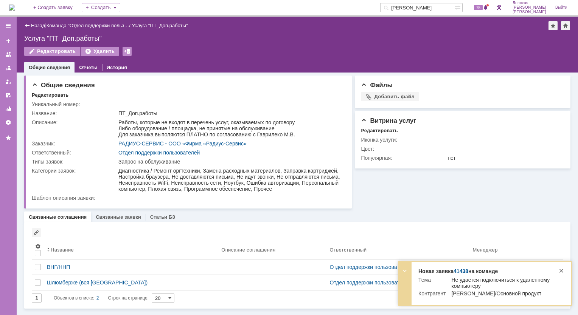
click at [496, 287] on td "Не удается подключиться к удаленному компьютеру" at bounding box center [498, 284] width 106 height 14
click at [485, 279] on td "Не удается подключиться к удаленному компьютеру" at bounding box center [498, 284] width 106 height 14
click at [432, 209] on div "Файлы Добавить файл Перетащите файлы сюда Витрина услуг Редактировать Иконка ус…" at bounding box center [461, 141] width 219 height 136
click at [422, 281] on td "Тема" at bounding box center [431, 284] width 27 height 14
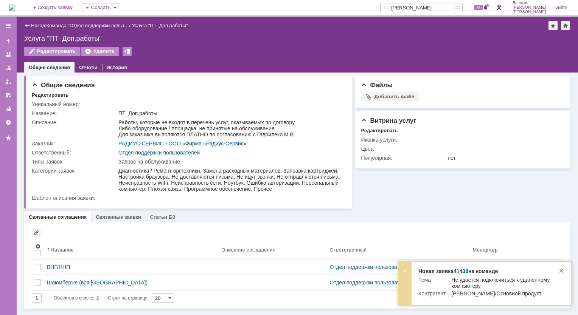
click at [561, 269] on div at bounding box center [560, 271] width 9 height 9
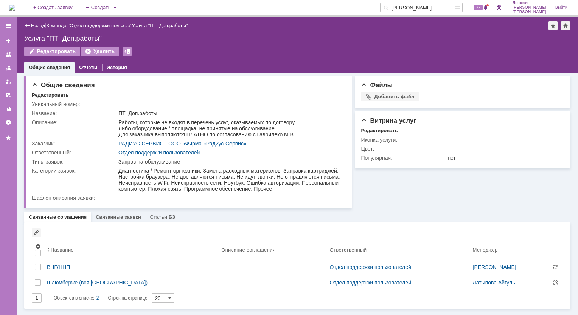
scroll to position [2, 0]
click at [418, 193] on div "Файлы Добавить файл Перетащите файлы сюда Витрина услуг Редактировать Иконка ус…" at bounding box center [461, 141] width 219 height 136
click at [112, 220] on link "Связанные заявки" at bounding box center [118, 217] width 45 height 6
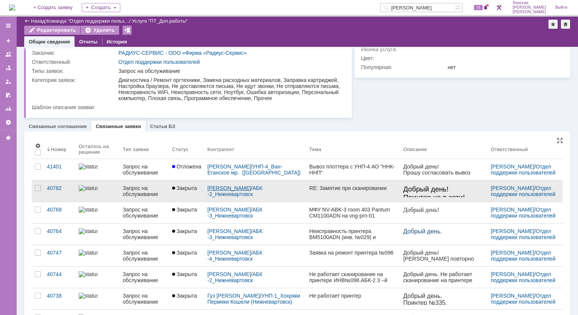
scroll to position [76, 0]
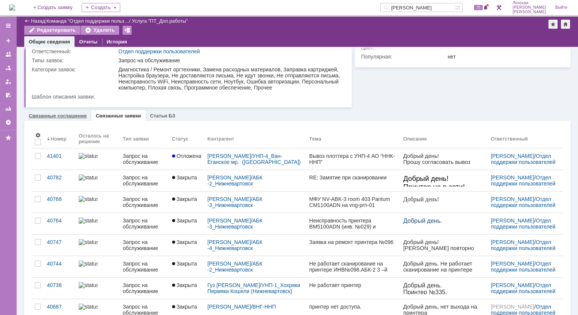
click at [68, 119] on div "Связанные соглашения" at bounding box center [57, 115] width 67 height 11
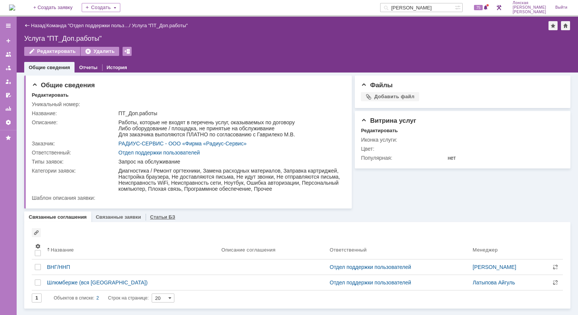
click at [151, 219] on link "Статьи БЗ" at bounding box center [162, 217] width 25 height 6
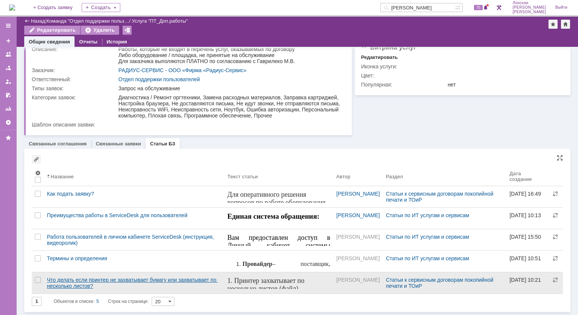
click at [183, 287] on div "Что делать если принтер не захватывает бумагу или захватывает по несколько лист…" at bounding box center [134, 283] width 174 height 12
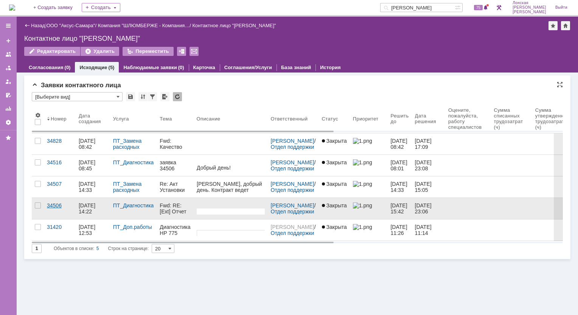
click at [57, 206] on div "34506" at bounding box center [60, 206] width 26 height 6
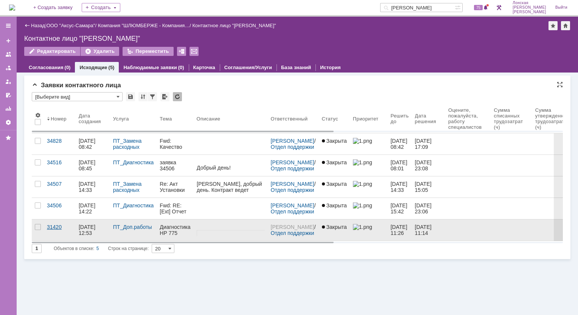
click at [49, 226] on div "31420" at bounding box center [60, 227] width 26 height 6
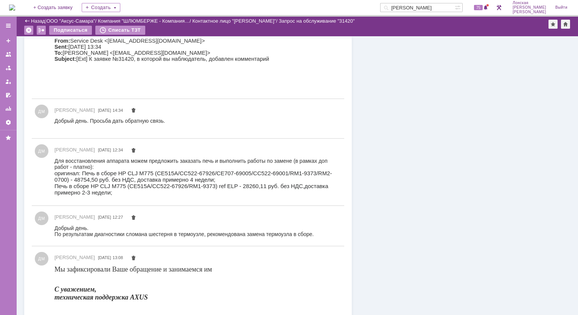
scroll to position [546, 0]
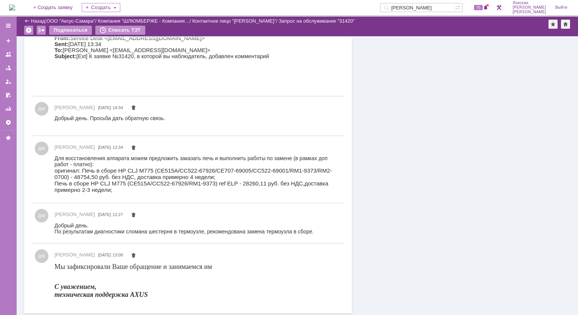
click at [229, 214] on div "ДМ Дормидонтова Марина Игоревна 22.11.2023 12:27" at bounding box center [197, 215] width 287 height 9
click at [37, 228] on div "ДМ Дормидонтова Марина Игоревна 22.11.2023 12:27" at bounding box center [188, 223] width 312 height 34
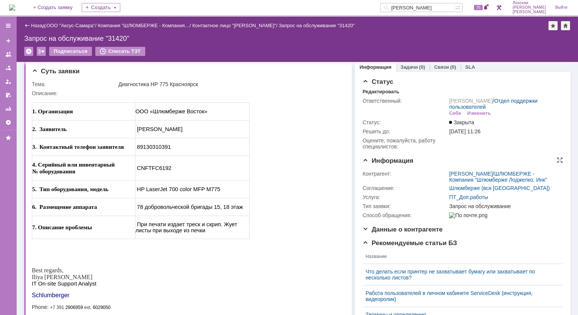
scroll to position [0, 0]
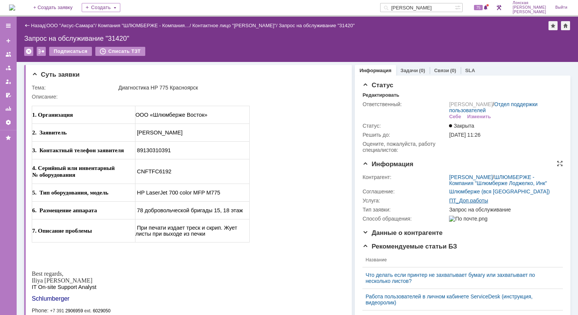
click at [460, 200] on link "ПТ_Доп.работы" at bounding box center [468, 201] width 39 height 6
click at [412, 70] on div "Задачи (0)" at bounding box center [412, 70] width 25 height 5
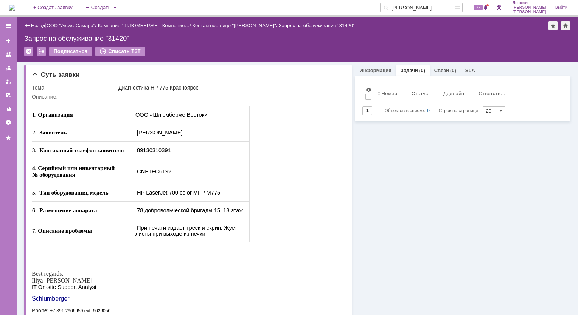
click at [439, 72] on link "Связи" at bounding box center [441, 71] width 15 height 6
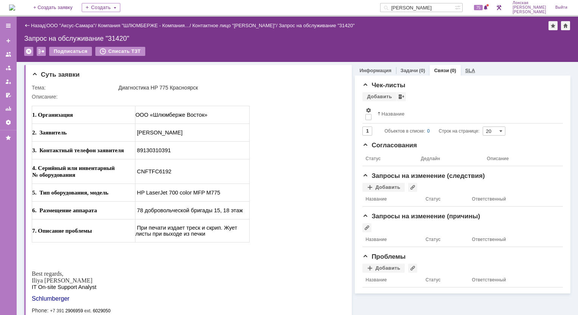
click at [465, 69] on link "SLA" at bounding box center [470, 71] width 10 height 6
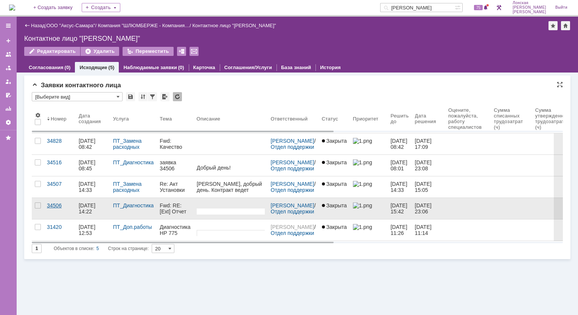
click at [62, 207] on div "34506" at bounding box center [60, 206] width 26 height 6
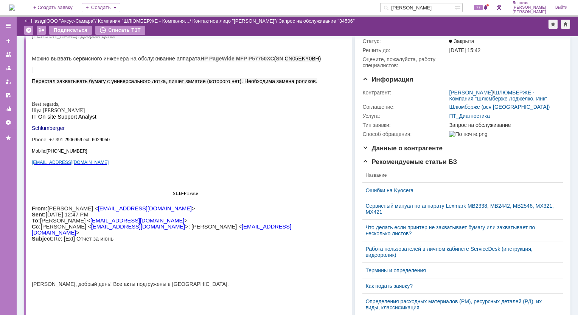
scroll to position [76, 0]
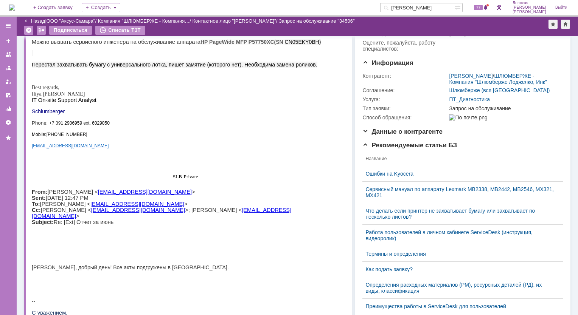
click at [27, 21] on div "Назад" at bounding box center [34, 21] width 21 height 6
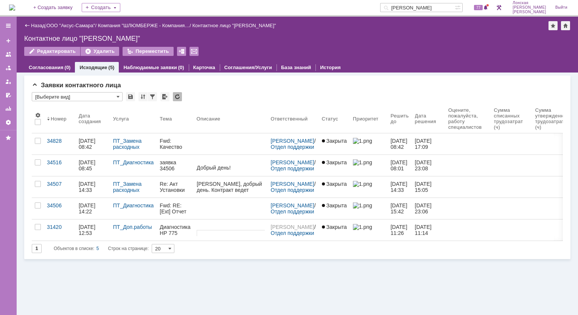
click at [183, 232] on div "Диагностика НР 775 Красноярск" at bounding box center [175, 230] width 31 height 12
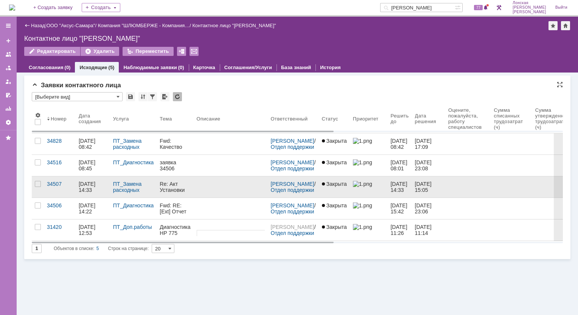
click at [172, 186] on div "Re: Акт Установки" at bounding box center [175, 187] width 31 height 12
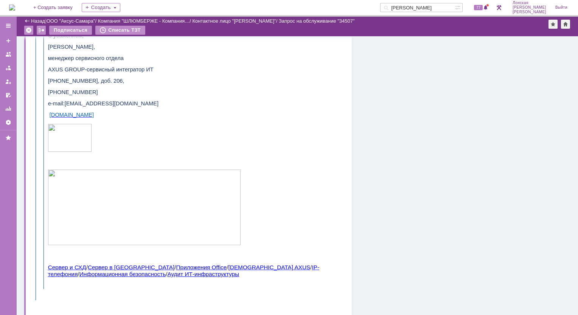
scroll to position [1456, 0]
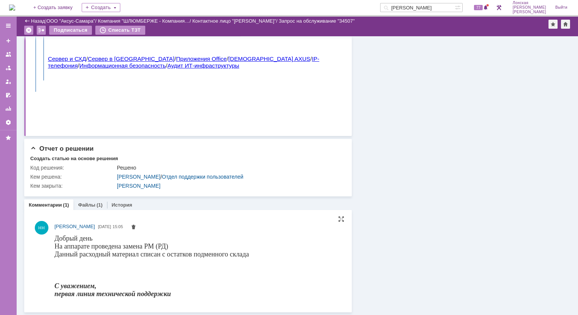
click at [131, 273] on div at bounding box center [151, 270] width 194 height 8
click at [88, 200] on div "Файлы (1)" at bounding box center [90, 205] width 34 height 11
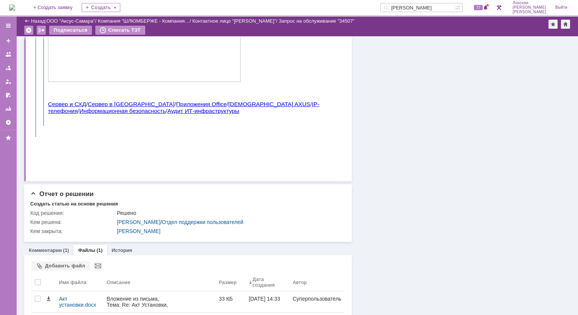
scroll to position [1429, 0]
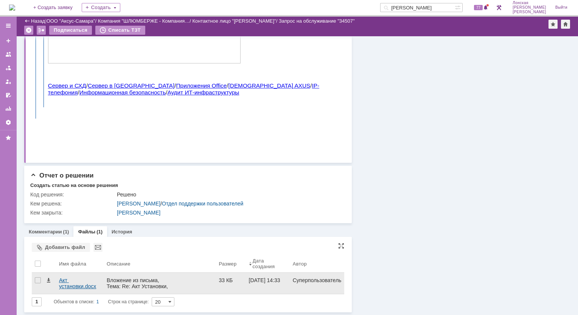
click at [101, 278] on div "Акт установки.docx" at bounding box center [80, 283] width 42 height 12
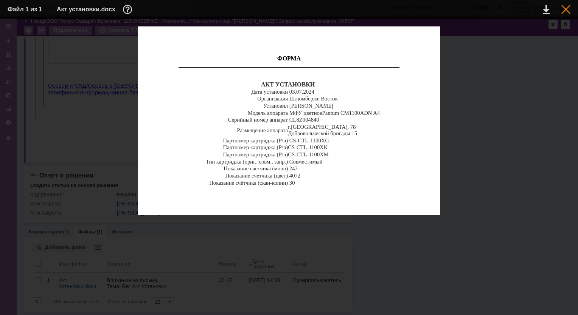
click at [566, 9] on div at bounding box center [565, 9] width 9 height 9
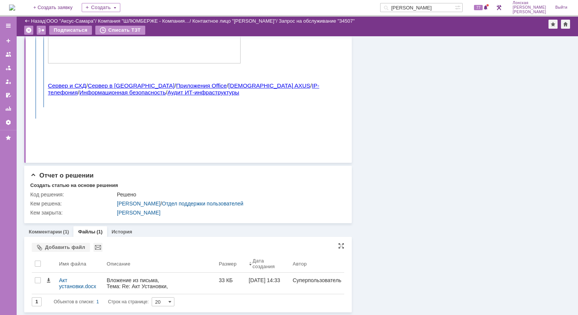
click at [89, 301] on span "Объектов в списке:" at bounding box center [74, 301] width 40 height 5
click at [129, 299] on icon "Объектов в списке: 1 Строк на странице:" at bounding box center [101, 302] width 95 height 9
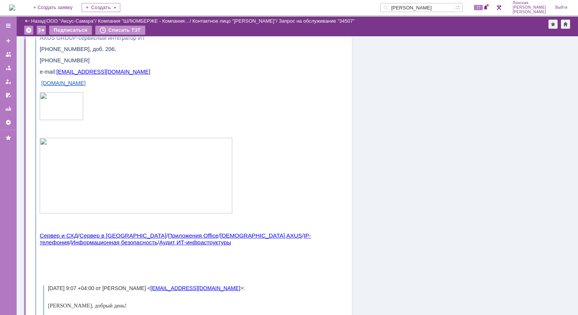
scroll to position [371, 0]
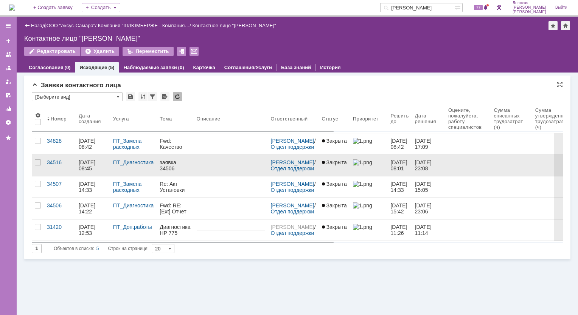
click at [92, 166] on div "04.07.2024 08:45" at bounding box center [93, 166] width 28 height 12
click at [51, 161] on div "34516" at bounding box center [60, 163] width 26 height 6
click at [104, 169] on div "04.07.2024 08:45" at bounding box center [93, 166] width 28 height 12
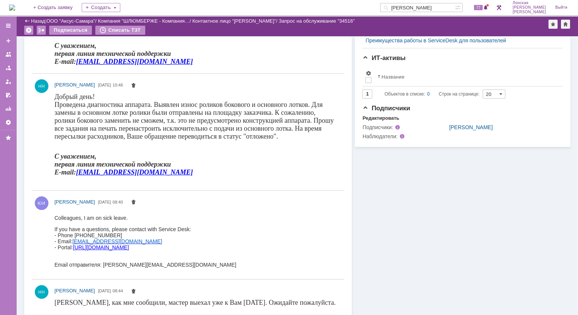
scroll to position [330, 0]
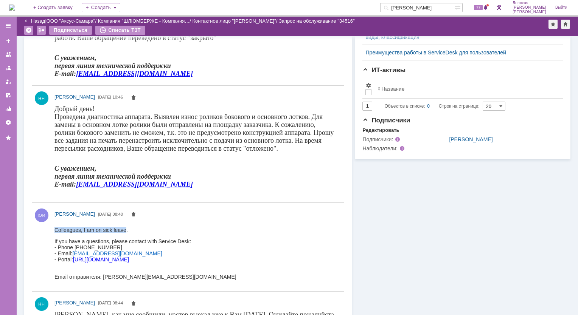
drag, startPoint x: 56, startPoint y: 229, endPoint x: 123, endPoint y: 231, distance: 67.3
click at [123, 231] on span "Colleagues, I am on sick leave." at bounding box center [90, 230] width 73 height 6
copy span "Colleagues, I am on sick leave"
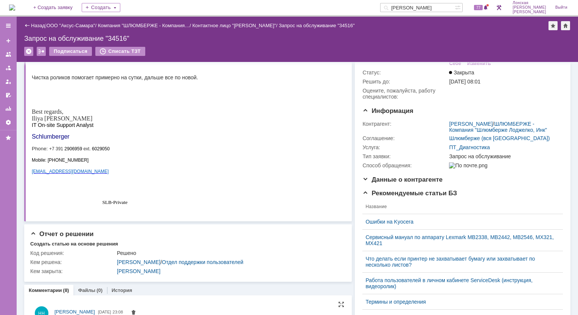
scroll to position [0, 0]
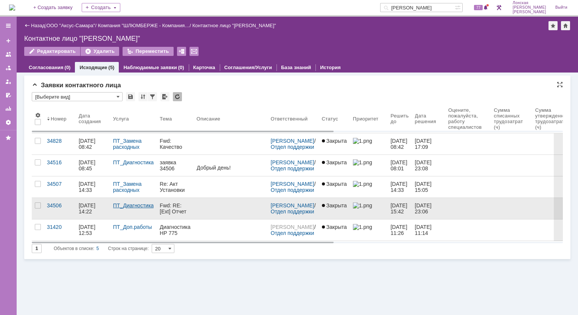
click at [121, 206] on link "ПТ_Диагностика" at bounding box center [133, 206] width 41 height 6
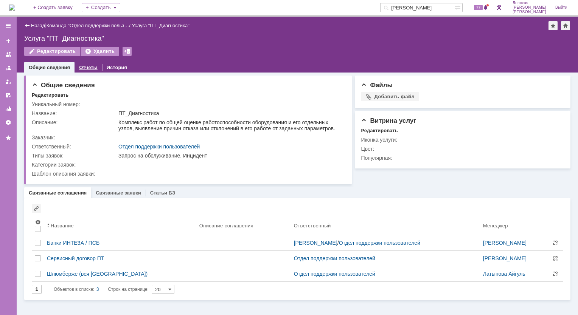
click at [83, 66] on link "Отчеты" at bounding box center [88, 68] width 19 height 6
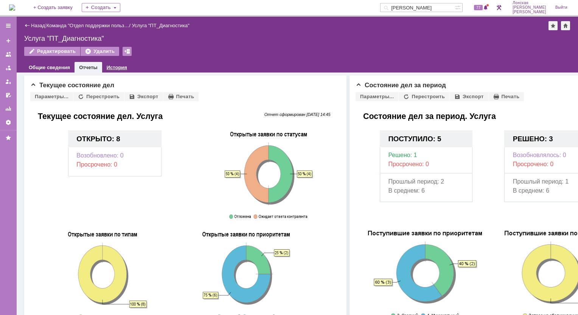
click at [112, 69] on link "История" at bounding box center [117, 68] width 20 height 6
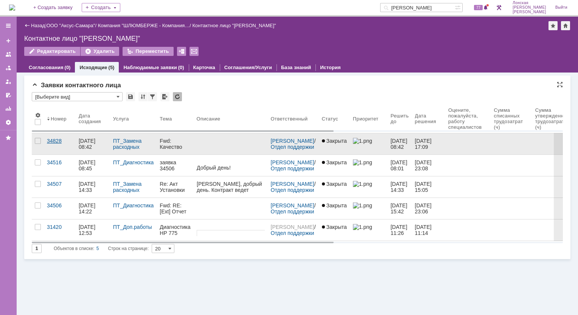
click at [64, 147] on link "34828" at bounding box center [60, 143] width 32 height 21
click at [51, 141] on div "34828" at bounding box center [60, 141] width 26 height 6
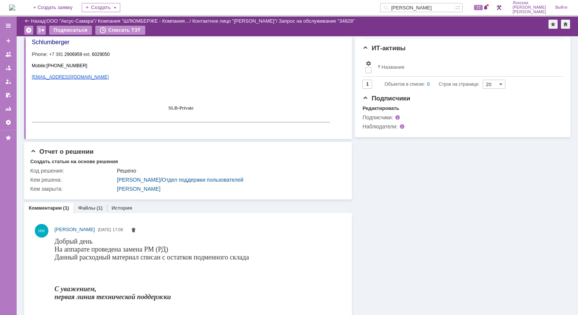
scroll to position [386, 0]
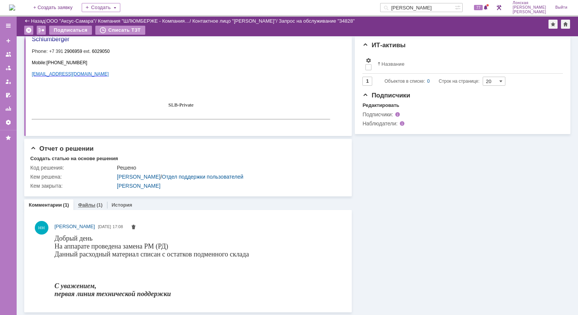
click at [89, 206] on link "Файлы" at bounding box center [86, 205] width 17 height 6
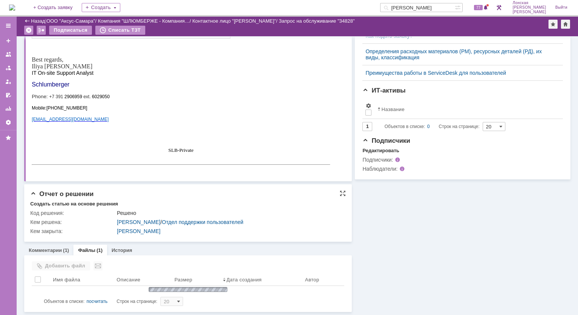
scroll to position [359, 0]
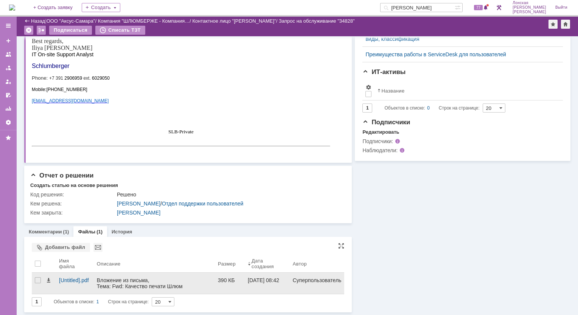
click at [121, 288] on div "Вложение из письма, Тема: Fwd: Качество печати Шлюм Красноярск, Отправитель: Ел…" at bounding box center [154, 292] width 115 height 30
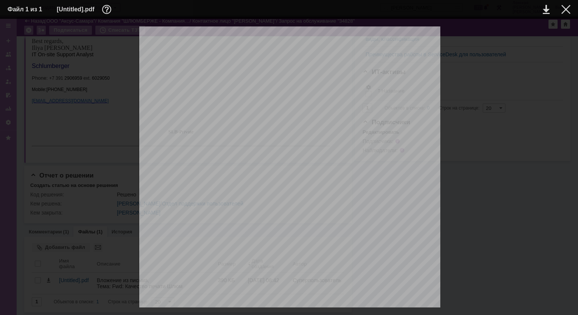
scroll to position [0, 0]
click at [564, 8] on div at bounding box center [565, 9] width 9 height 9
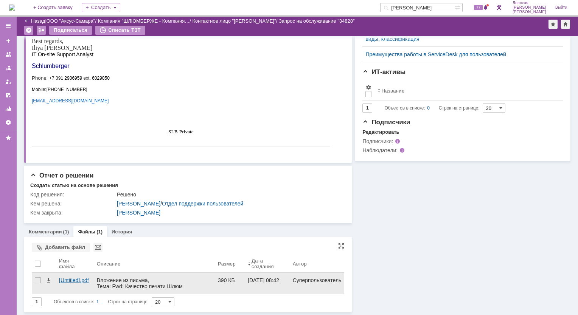
click at [64, 278] on div "[Untitled].pdf" at bounding box center [75, 280] width 32 height 6
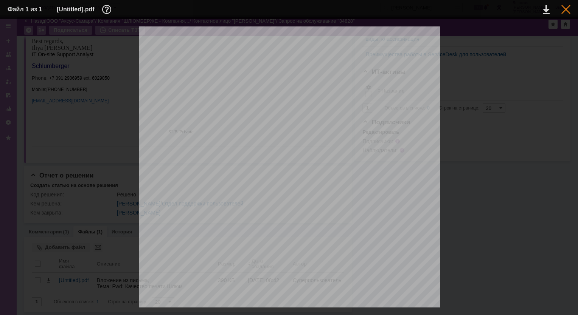
click at [563, 9] on div at bounding box center [565, 9] width 9 height 9
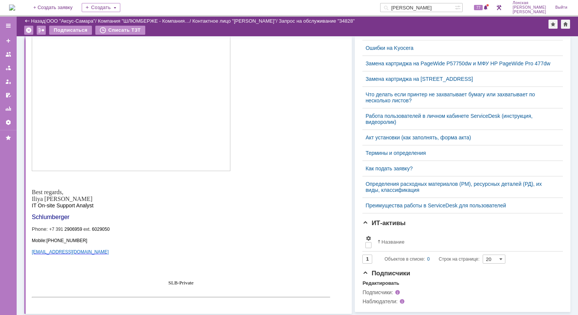
scroll to position [359, 0]
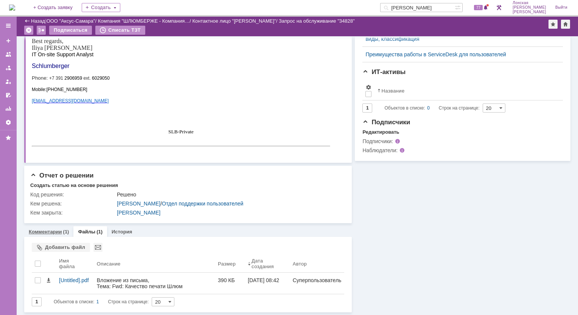
click at [47, 231] on link "Комментарии" at bounding box center [45, 232] width 33 height 6
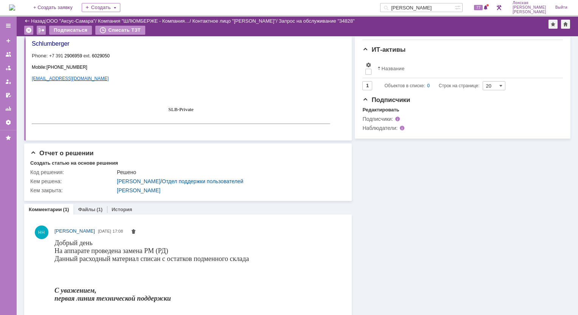
scroll to position [386, 0]
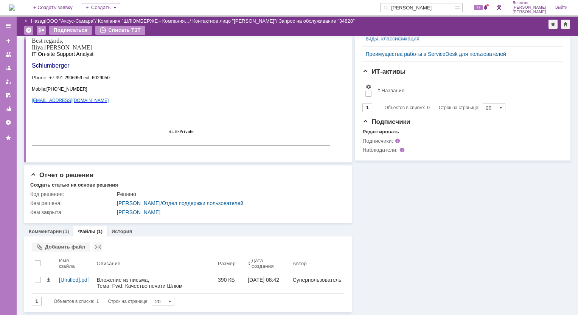
scroll to position [359, 0]
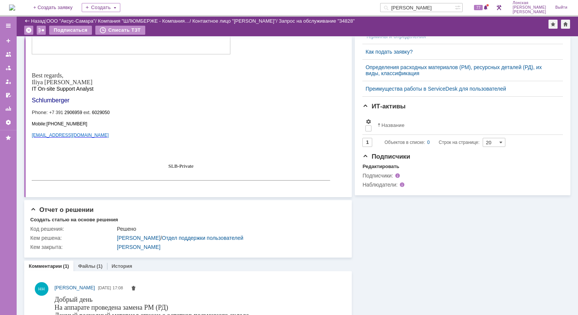
scroll to position [386, 0]
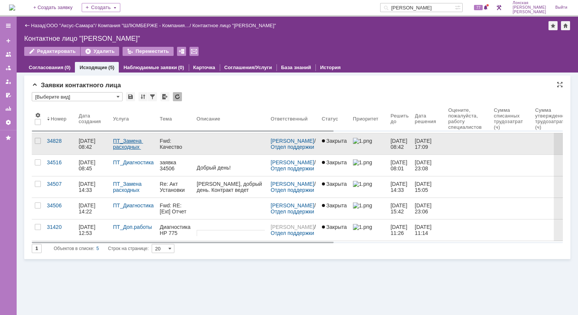
click at [115, 146] on link "ПТ_Замена расходных материалов / ресурсных деталей" at bounding box center [130, 153] width 34 height 30
click at [56, 142] on div "34828" at bounding box center [60, 141] width 26 height 6
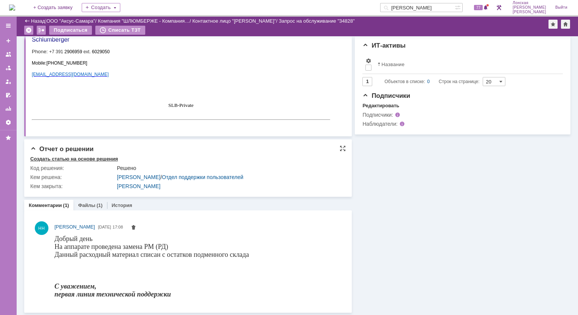
scroll to position [386, 0]
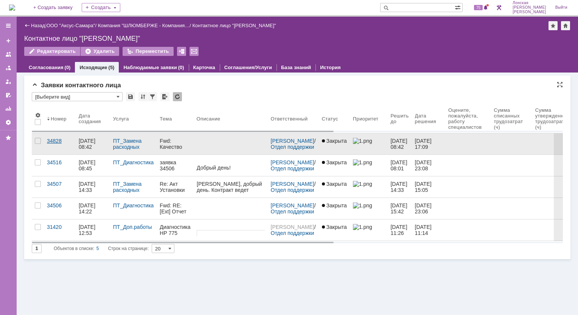
click at [55, 144] on link "34828" at bounding box center [60, 143] width 32 height 21
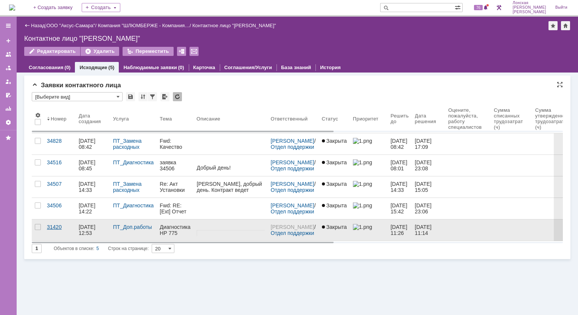
click at [57, 227] on div "31420" at bounding box center [60, 227] width 26 height 6
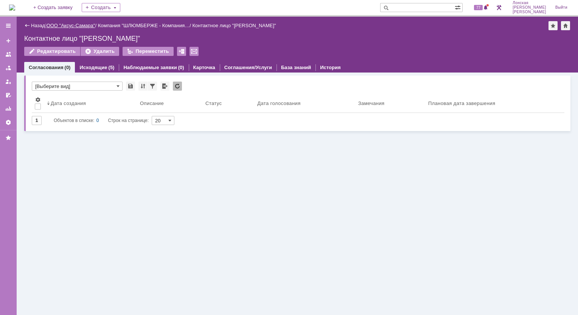
click at [66, 27] on link "ООО "Аксус-Самара"" at bounding box center [71, 26] width 49 height 6
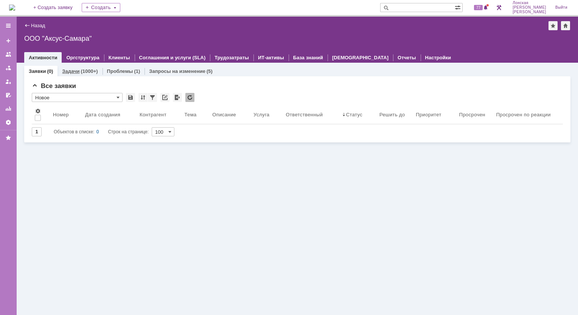
click at [88, 72] on div "(1000+)" at bounding box center [89, 71] width 17 height 6
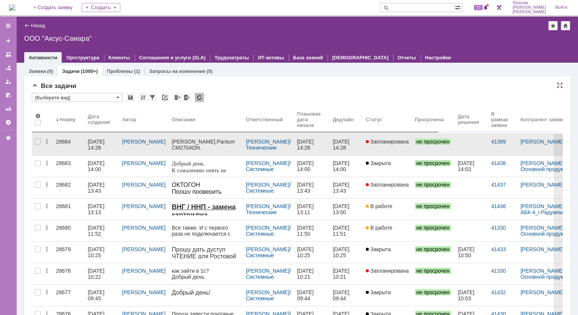
click at [59, 142] on div "28684" at bounding box center [69, 142] width 26 height 6
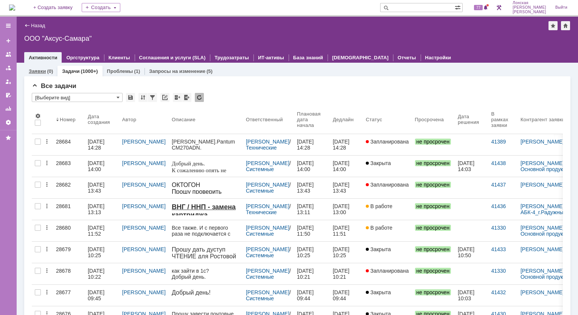
click at [39, 73] on link "Заявки" at bounding box center [37, 71] width 17 height 6
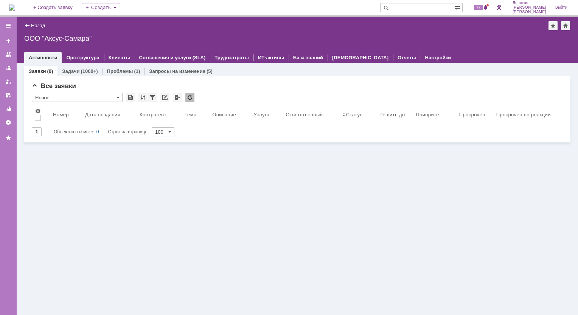
click at [59, 40] on div "ООО "Аксус-Самара"" at bounding box center [297, 39] width 546 height 8
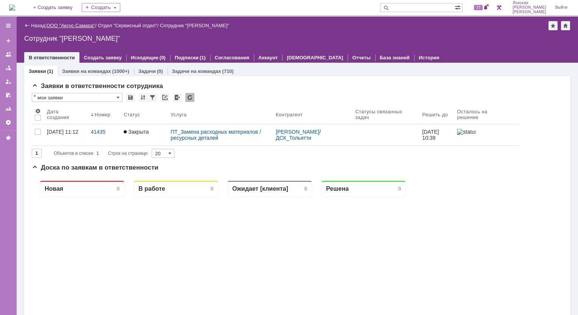
click at [68, 26] on link "ООО "Аксус-Самара"" at bounding box center [71, 26] width 49 height 6
click at [106, 70] on link "Заявки на командах" at bounding box center [86, 71] width 49 height 6
